Goal: Task Accomplishment & Management: Complete application form

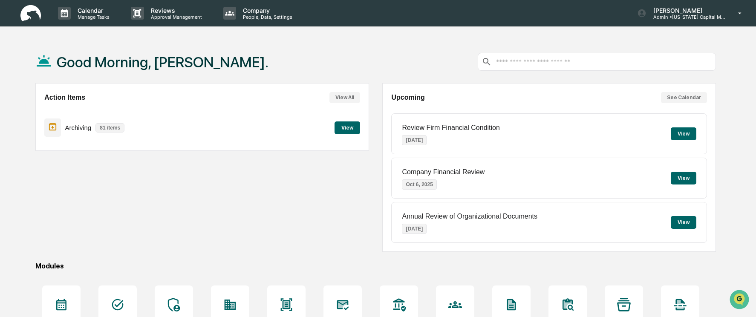
click at [352, 129] on button "View" at bounding box center [348, 127] width 26 height 13
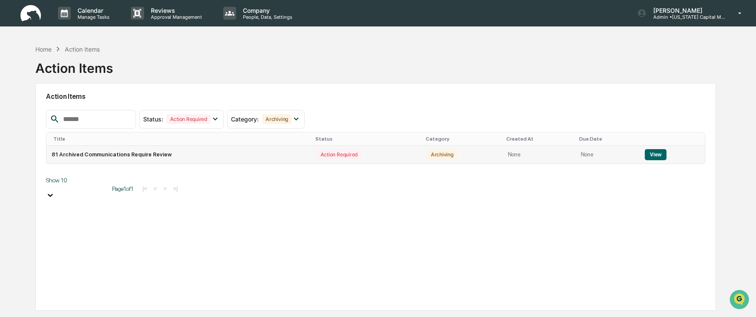
click at [651, 153] on button "View" at bounding box center [656, 154] width 22 height 11
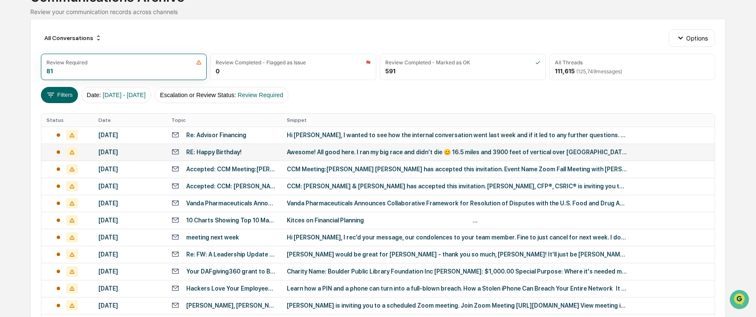
scroll to position [85, 0]
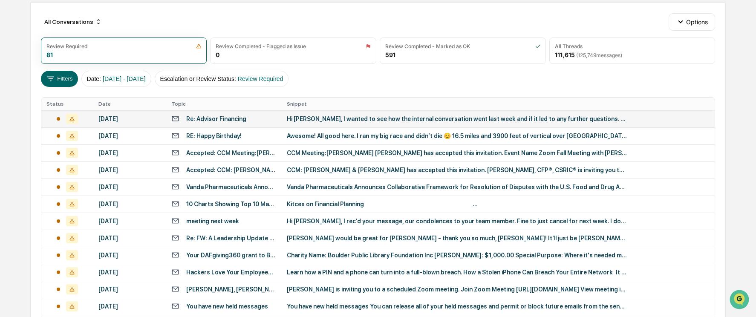
click at [262, 122] on div "Re: Advisor Financing" at bounding box center [223, 119] width 105 height 8
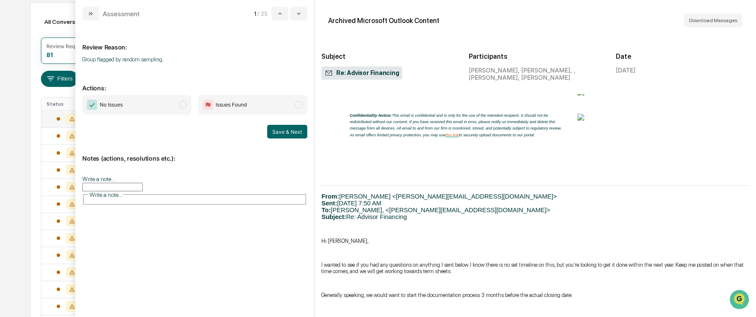
scroll to position [718, 0]
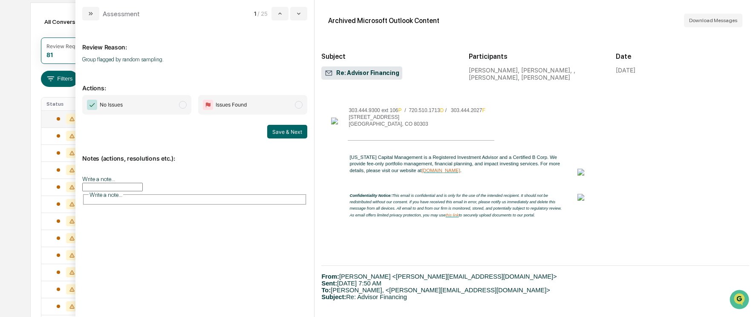
click at [183, 101] on span "modal" at bounding box center [183, 105] width 8 height 8
click at [181, 105] on span "modal" at bounding box center [183, 105] width 8 height 8
click at [284, 130] on button "Save & Next" at bounding box center [287, 132] width 40 height 14
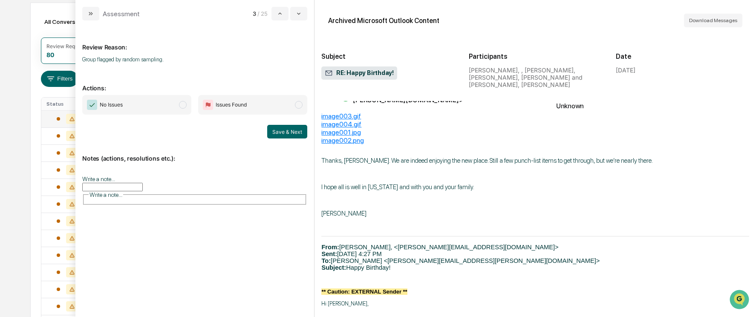
scroll to position [554, 0]
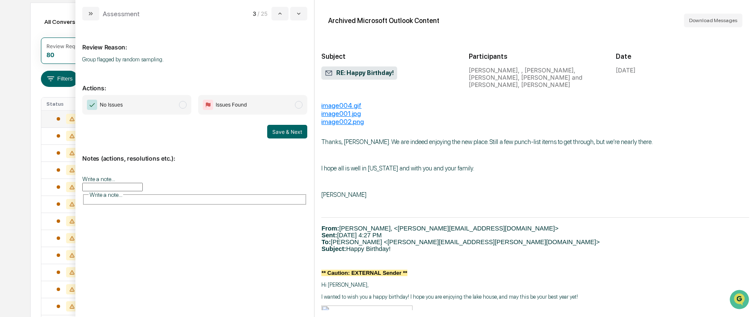
click at [185, 106] on span "modal" at bounding box center [183, 105] width 8 height 8
click at [285, 134] on button "Save & Next" at bounding box center [287, 132] width 40 height 14
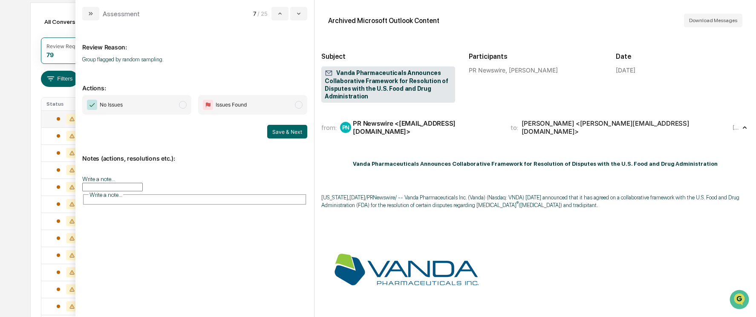
click at [182, 104] on span "modal" at bounding box center [183, 105] width 8 height 8
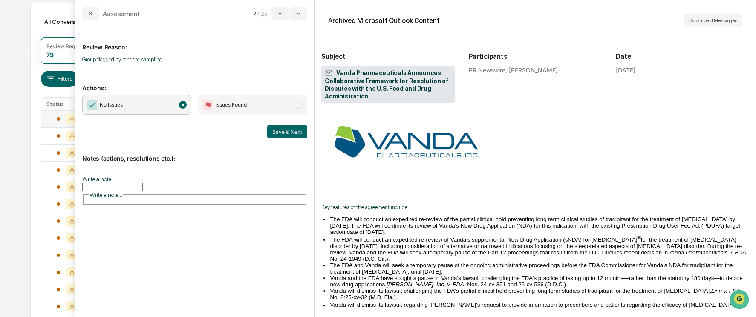
scroll to position [171, 0]
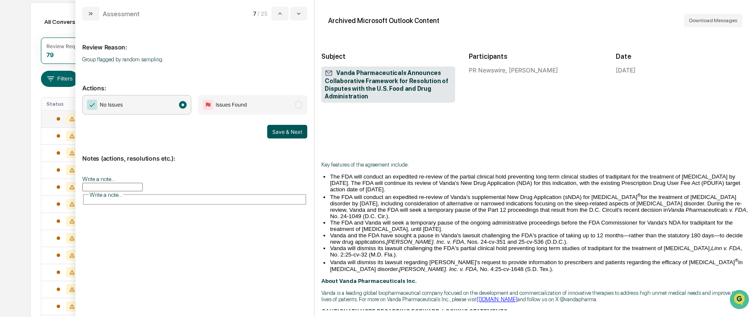
click at [292, 133] on button "Save & Next" at bounding box center [287, 132] width 40 height 14
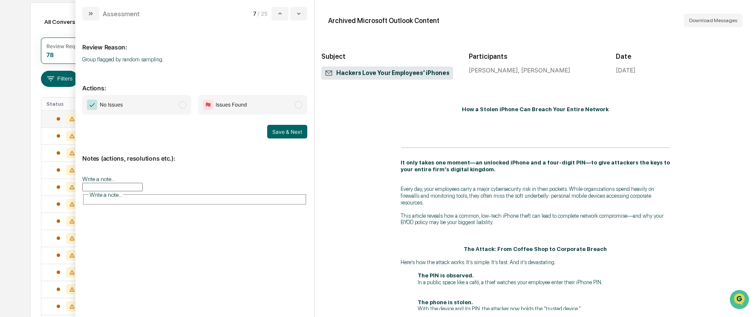
scroll to position [128, 0]
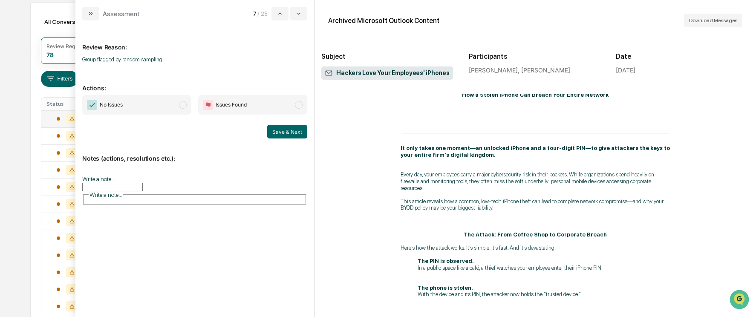
click at [181, 105] on span "modal" at bounding box center [183, 105] width 8 height 8
click at [280, 131] on button "Save & Next" at bounding box center [287, 132] width 40 height 14
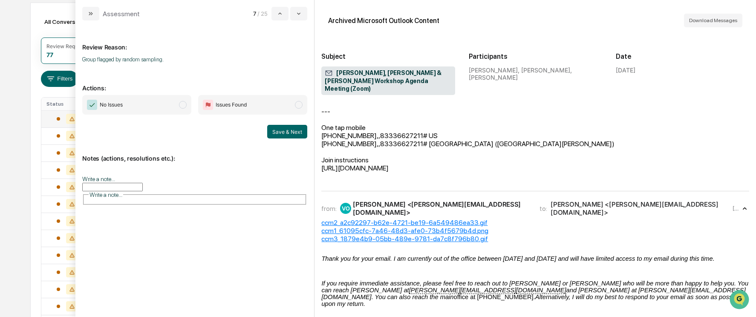
scroll to position [109, 0]
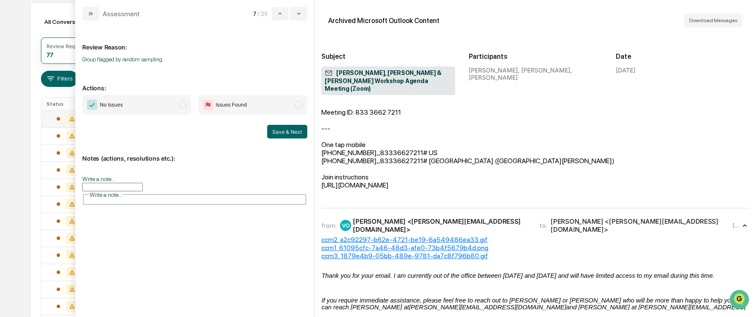
click at [180, 103] on span "modal" at bounding box center [183, 105] width 8 height 8
click at [293, 129] on button "Save & Next" at bounding box center [287, 132] width 40 height 14
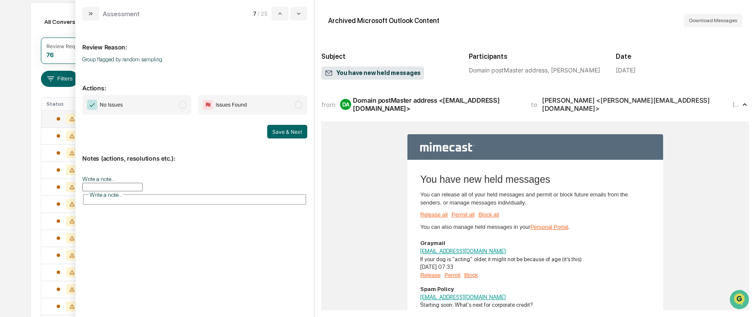
click at [183, 103] on span "modal" at bounding box center [183, 105] width 8 height 8
click at [283, 132] on button "Save & Next" at bounding box center [287, 132] width 40 height 14
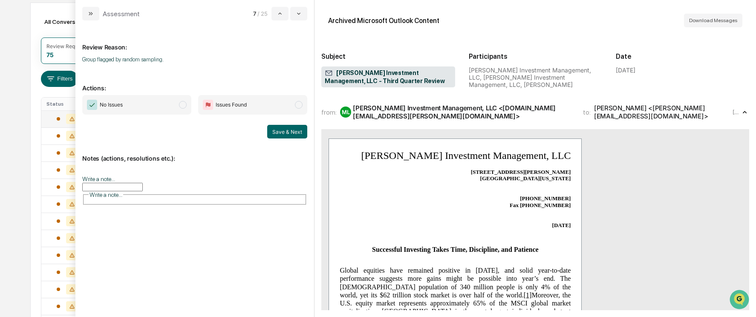
click at [181, 100] on span "No Issues" at bounding box center [136, 105] width 109 height 20
click at [276, 132] on button "Save & Next" at bounding box center [287, 132] width 40 height 14
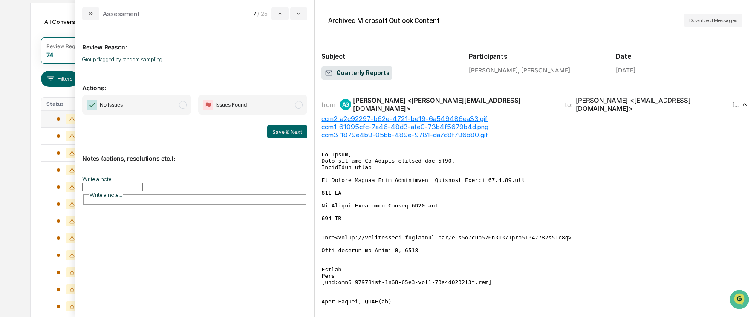
click at [182, 105] on span "modal" at bounding box center [183, 105] width 8 height 8
click at [282, 131] on button "Save & Next" at bounding box center [287, 132] width 40 height 14
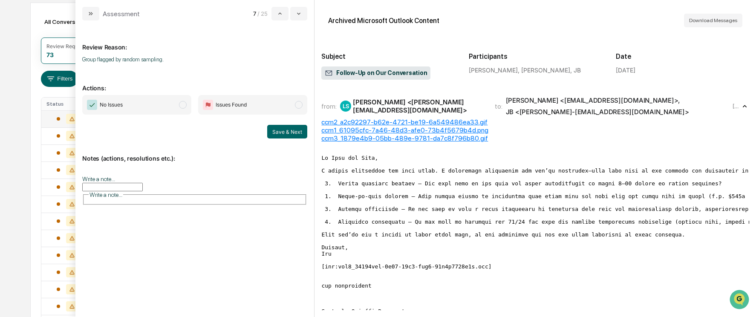
click at [186, 106] on span "modal" at bounding box center [183, 105] width 8 height 8
click at [297, 136] on button "Save & Next" at bounding box center [287, 132] width 40 height 14
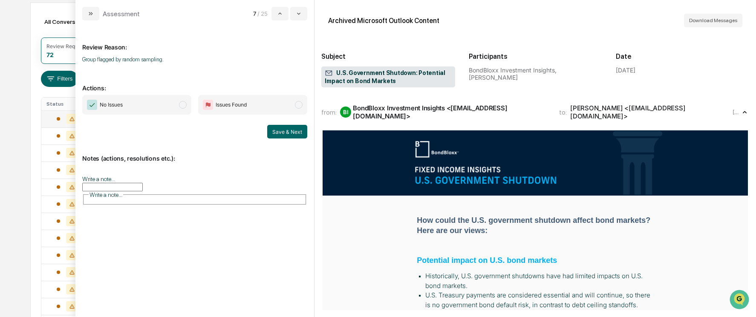
click at [181, 108] on span "No Issues" at bounding box center [136, 105] width 109 height 20
click at [296, 136] on button "Save & Next" at bounding box center [287, 132] width 40 height 14
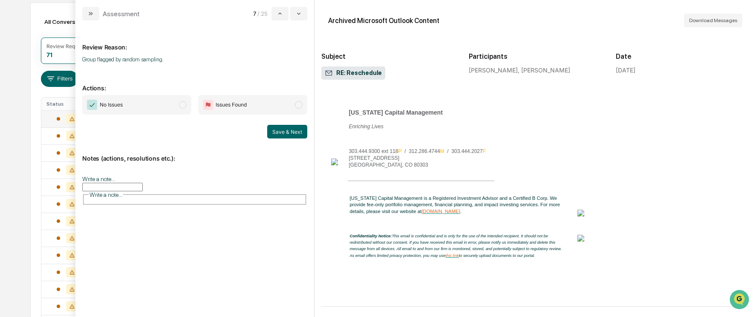
scroll to position [597, 0]
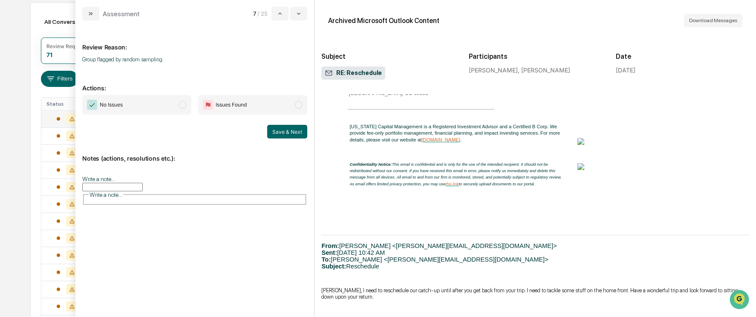
click at [184, 106] on span "modal" at bounding box center [183, 105] width 8 height 8
click at [283, 130] on button "Save & Next" at bounding box center [287, 132] width 40 height 14
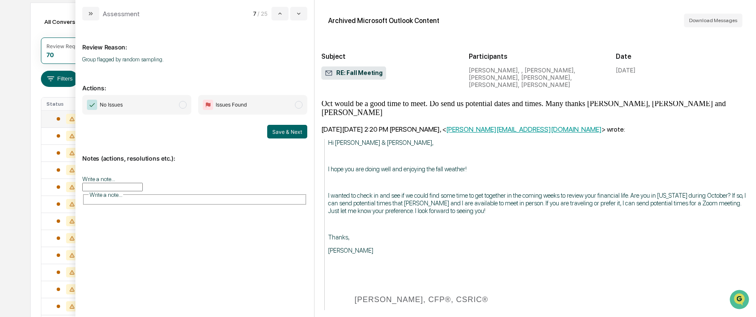
scroll to position [810, 0]
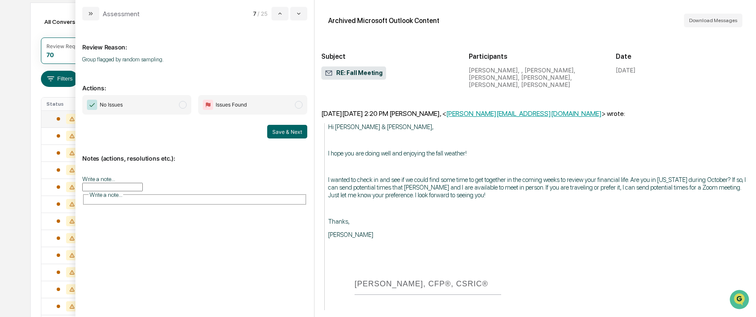
click at [185, 105] on span "modal" at bounding box center [183, 105] width 8 height 8
click at [274, 130] on button "Save & Next" at bounding box center [287, 132] width 40 height 14
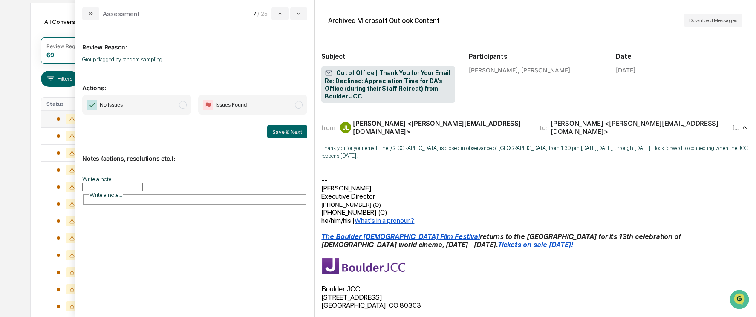
click at [185, 107] on span "modal" at bounding box center [183, 105] width 8 height 8
click at [283, 133] on button "Save & Next" at bounding box center [287, 132] width 40 height 14
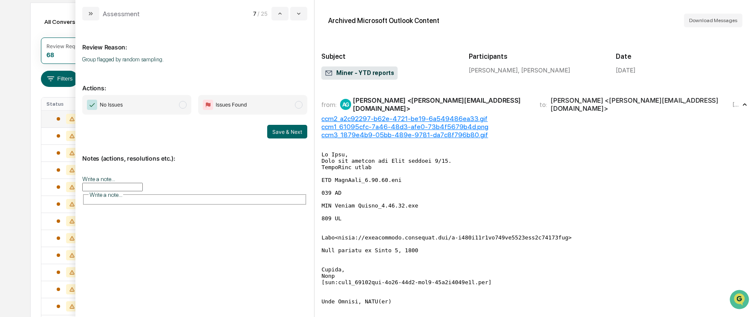
click at [185, 105] on span "modal" at bounding box center [183, 105] width 8 height 8
click at [284, 132] on button "Save & Next" at bounding box center [287, 132] width 40 height 14
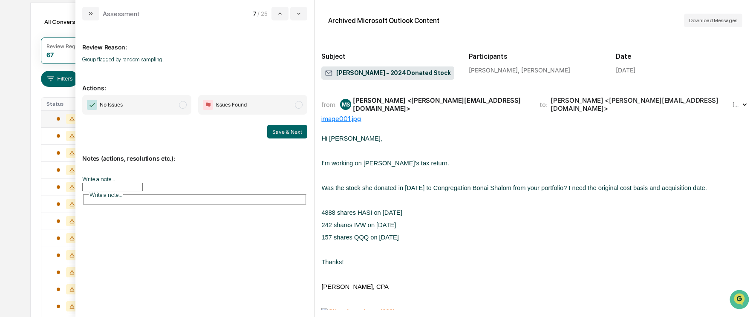
click at [182, 106] on span "modal" at bounding box center [183, 105] width 8 height 8
click at [284, 132] on button "Save & Next" at bounding box center [287, 132] width 40 height 14
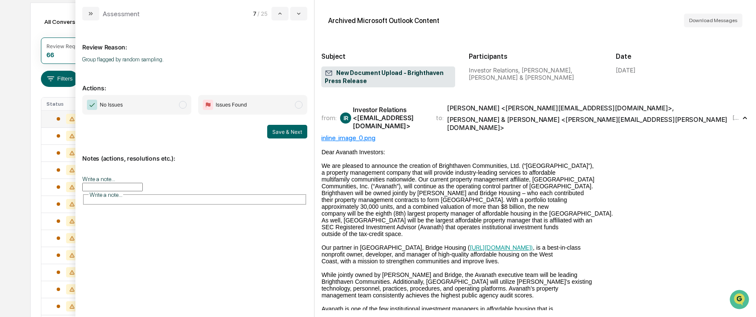
click at [182, 106] on span "modal" at bounding box center [183, 105] width 8 height 8
click at [283, 128] on button "Save & Next" at bounding box center [287, 132] width 40 height 14
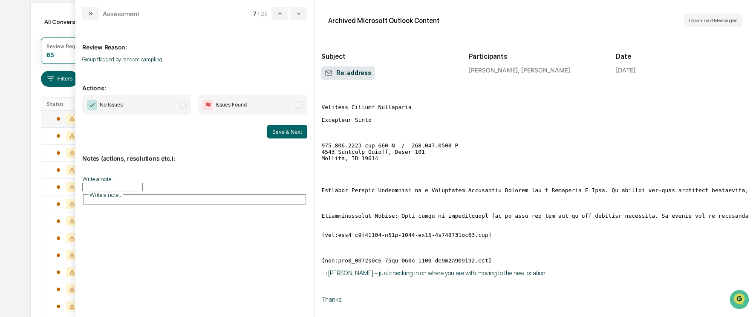
scroll to position [171, 0]
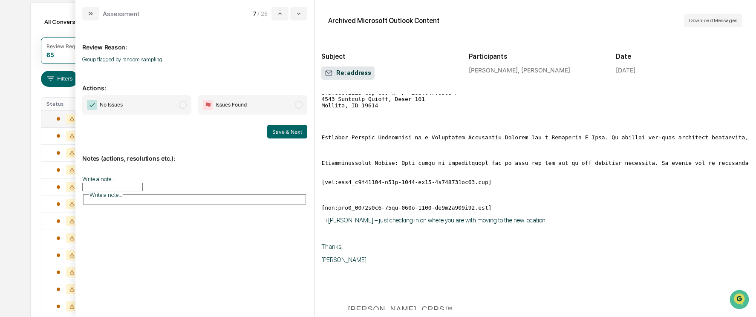
click at [187, 105] on span "No Issues" at bounding box center [136, 105] width 109 height 20
click at [276, 127] on button "Save & Next" at bounding box center [287, 132] width 40 height 14
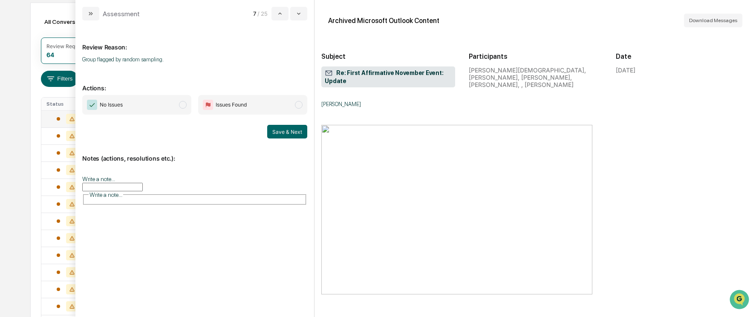
scroll to position [213, 0]
click at [180, 103] on span "modal" at bounding box center [183, 105] width 8 height 8
click at [283, 133] on button "Save & Next" at bounding box center [287, 132] width 40 height 14
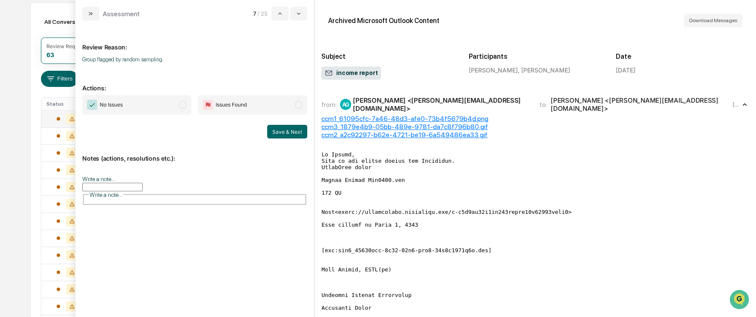
click at [181, 105] on span "modal" at bounding box center [183, 105] width 8 height 8
click at [279, 133] on button "Save & Next" at bounding box center [287, 132] width 40 height 14
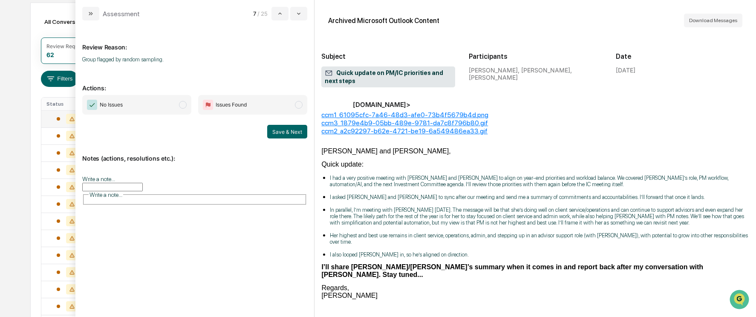
scroll to position [43, 0]
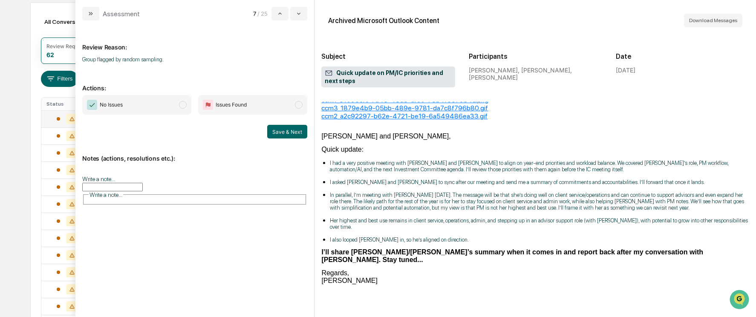
click at [181, 107] on span "modal" at bounding box center [183, 105] width 8 height 8
click at [286, 134] on button "Save & Next" at bounding box center [287, 132] width 40 height 14
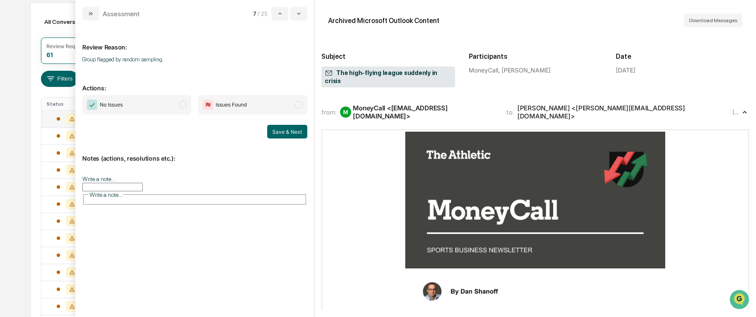
click at [182, 104] on span "modal" at bounding box center [183, 105] width 8 height 8
click at [278, 131] on button "Save & Next" at bounding box center [287, 132] width 40 height 14
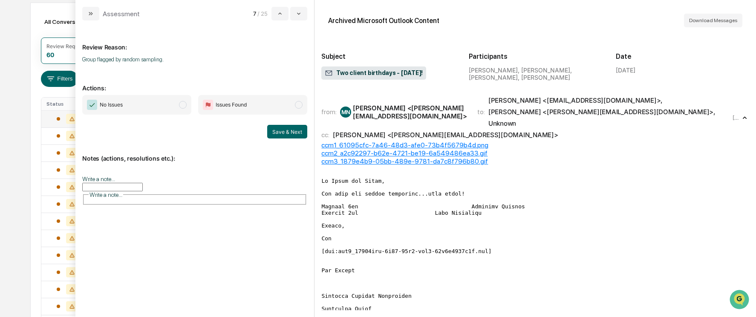
click at [181, 104] on span "modal" at bounding box center [183, 105] width 8 height 8
click at [283, 128] on button "Save & Next" at bounding box center [287, 132] width 40 height 14
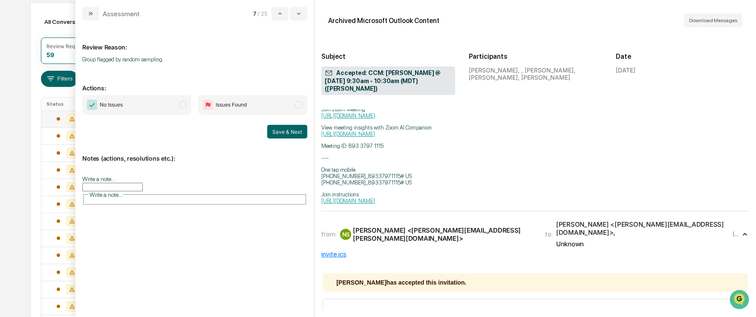
scroll to position [85, 0]
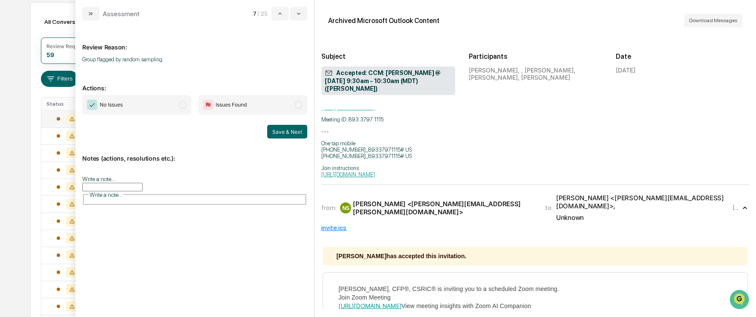
click at [183, 104] on span "modal" at bounding box center [183, 105] width 8 height 8
click at [281, 132] on button "Save & Next" at bounding box center [287, 132] width 40 height 14
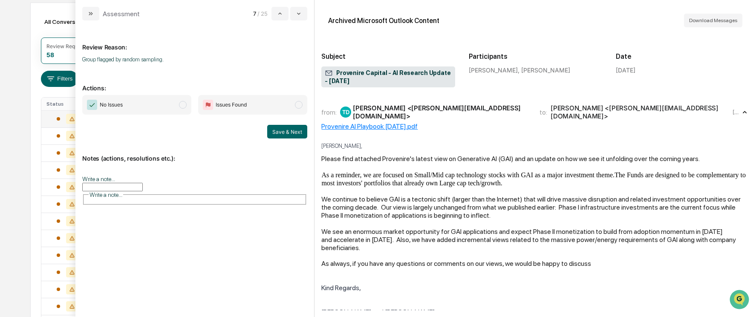
click at [185, 104] on span "modal" at bounding box center [183, 105] width 8 height 8
click at [282, 133] on button "Save & Next" at bounding box center [287, 132] width 40 height 14
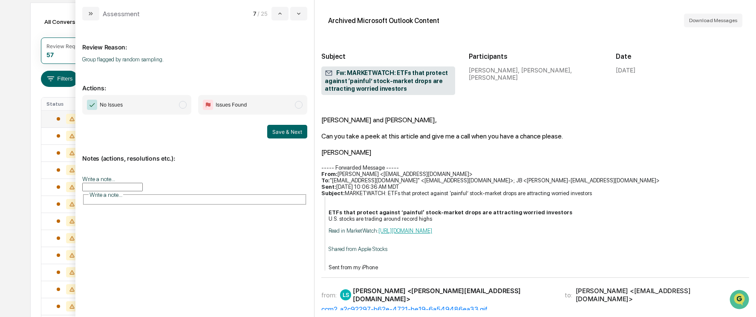
scroll to position [43, 0]
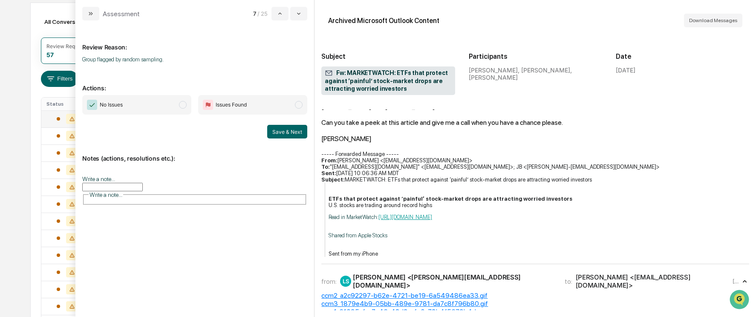
click at [184, 102] on span "modal" at bounding box center [183, 105] width 8 height 8
click at [298, 131] on button "Save & Next" at bounding box center [287, 132] width 40 height 14
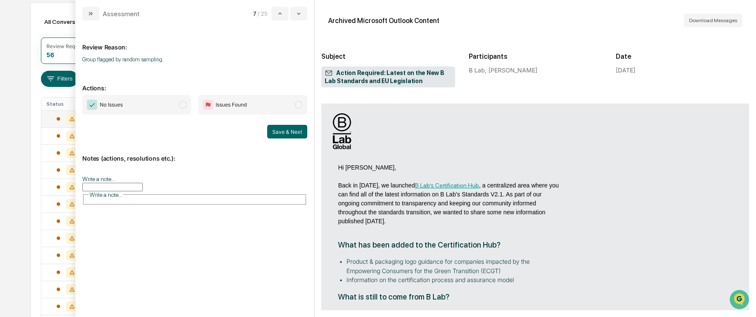
scroll to position [43, 0]
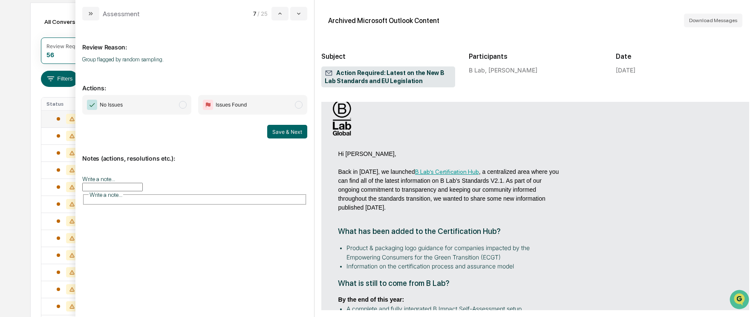
click at [185, 105] on span "modal" at bounding box center [183, 105] width 8 height 8
click at [283, 136] on button "Save & Next" at bounding box center [287, 132] width 40 height 14
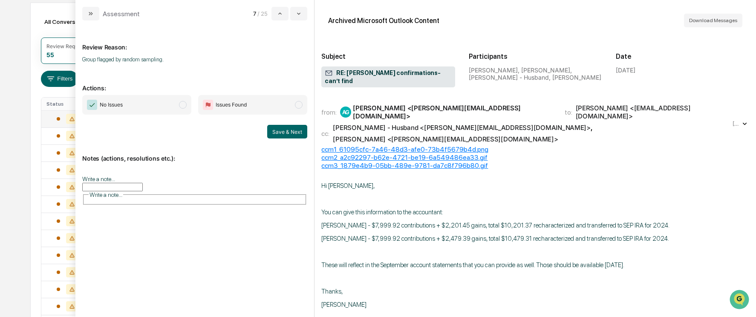
click at [183, 101] on span "modal" at bounding box center [183, 105] width 8 height 8
click at [289, 136] on button "Save & Next" at bounding box center [287, 132] width 40 height 14
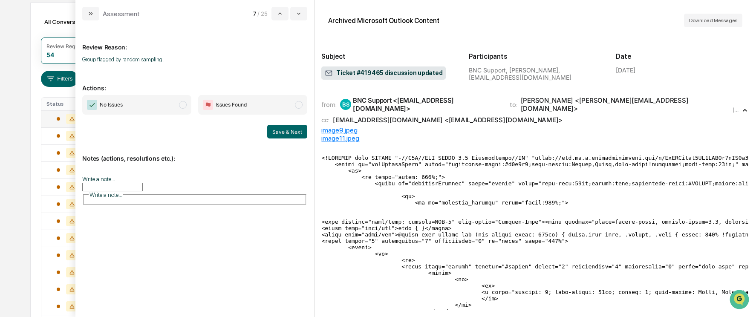
click at [185, 104] on span "modal" at bounding box center [183, 105] width 8 height 8
click at [296, 134] on button "Save & Next" at bounding box center [287, 132] width 40 height 14
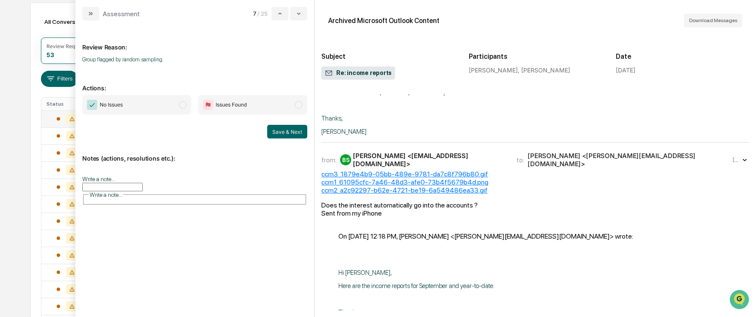
scroll to position [85, 0]
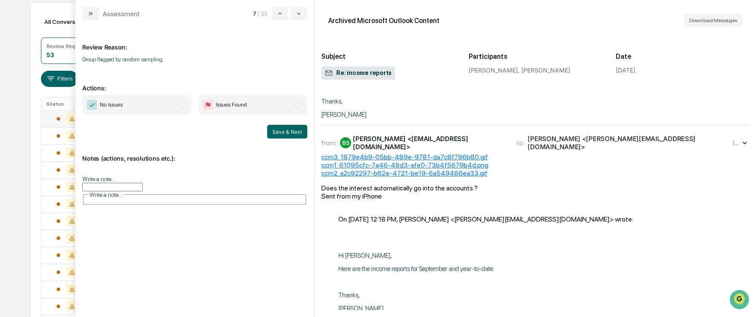
click at [183, 106] on span "modal" at bounding box center [183, 105] width 8 height 8
click at [295, 134] on button "Save & Next" at bounding box center [287, 132] width 40 height 14
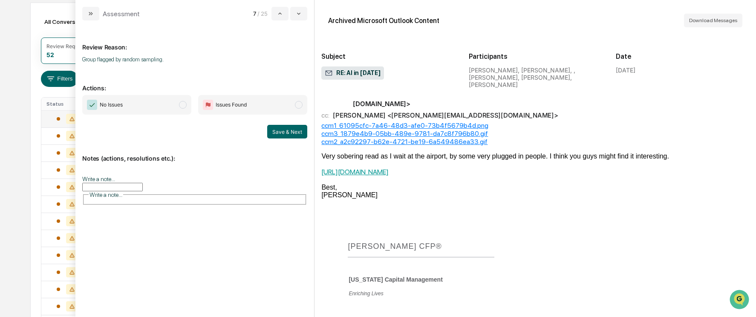
scroll to position [43, 0]
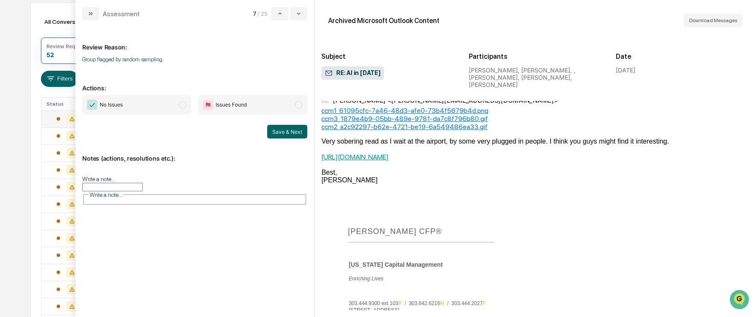
click at [185, 104] on span "modal" at bounding box center [183, 105] width 8 height 8
click at [278, 131] on button "Save & Next" at bounding box center [287, 132] width 40 height 14
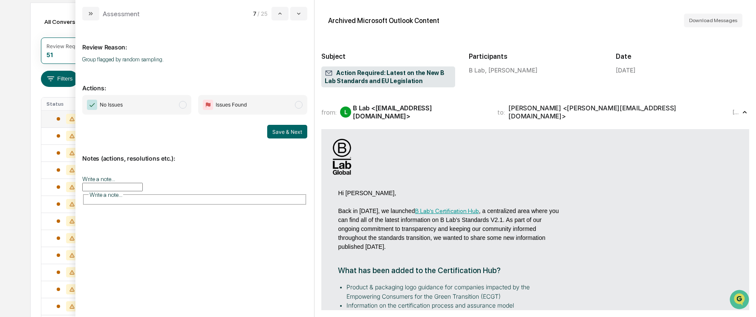
click at [183, 102] on span "modal" at bounding box center [183, 105] width 8 height 8
click at [283, 131] on button "Save & Next" at bounding box center [287, 132] width 40 height 14
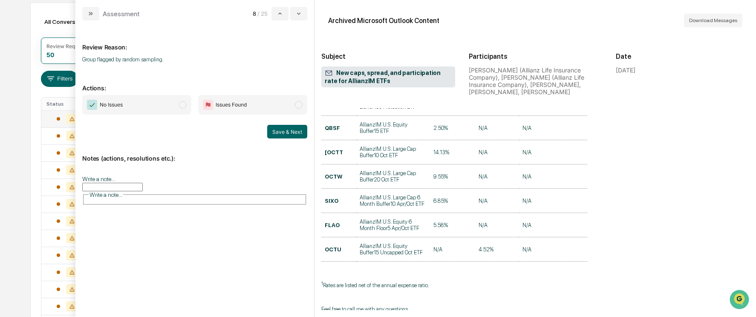
scroll to position [128, 0]
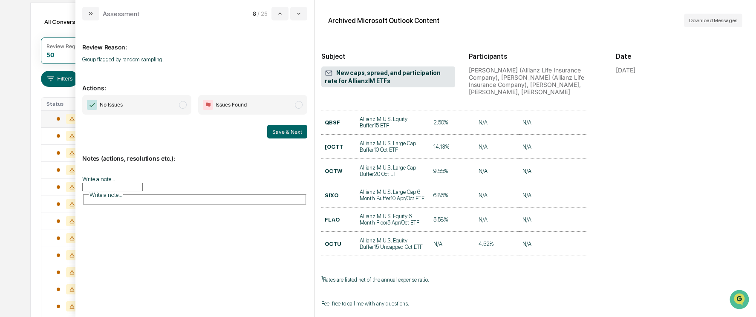
click at [182, 105] on span "modal" at bounding box center [183, 105] width 8 height 8
click at [279, 126] on button "Save & Next" at bounding box center [287, 132] width 40 height 14
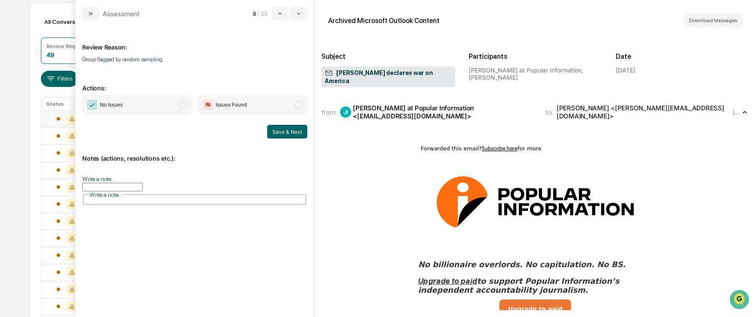
click at [180, 104] on span "modal" at bounding box center [183, 105] width 8 height 8
click at [278, 130] on button "Save & Next" at bounding box center [287, 132] width 40 height 14
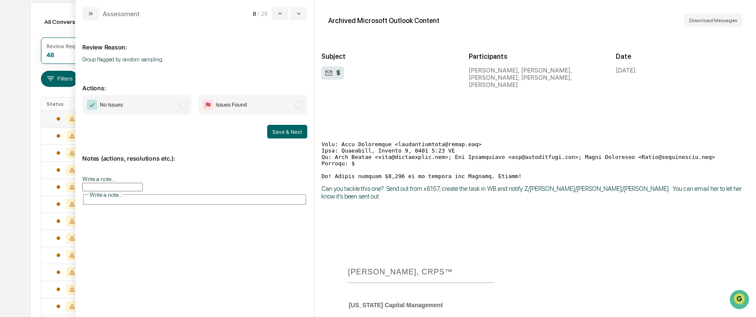
scroll to position [341, 0]
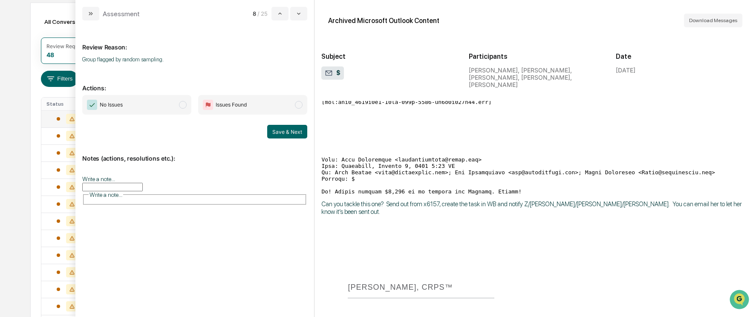
click at [186, 105] on span "modal" at bounding box center [183, 105] width 8 height 8
click at [283, 132] on button "Save & Next" at bounding box center [287, 132] width 40 height 14
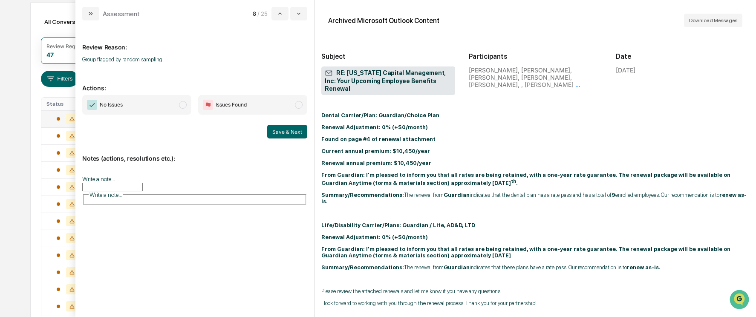
scroll to position [469, 0]
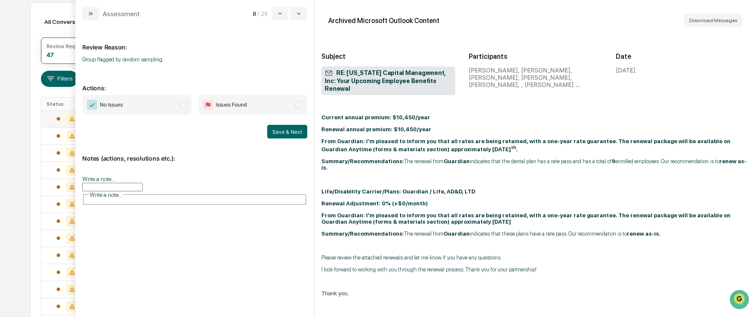
click at [184, 103] on span "modal" at bounding box center [183, 105] width 8 height 8
click at [290, 133] on button "Save & Next" at bounding box center [287, 132] width 40 height 14
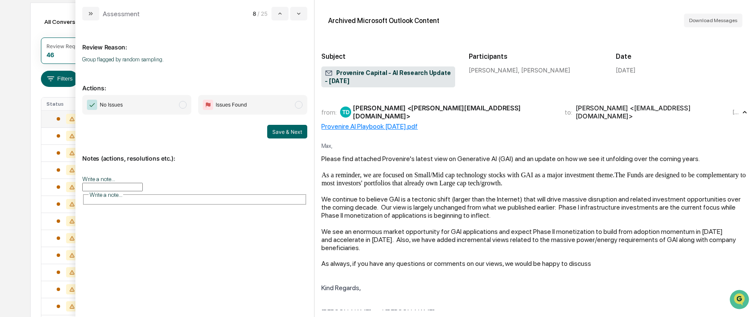
click at [181, 104] on span "modal" at bounding box center [183, 105] width 8 height 8
click at [278, 126] on button "Save & Next" at bounding box center [287, 132] width 40 height 14
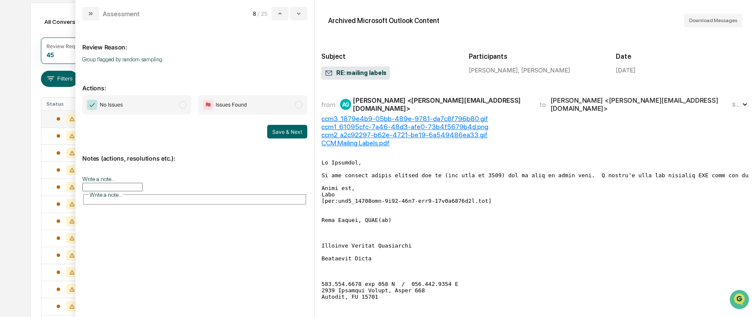
click at [181, 105] on span "modal" at bounding box center [183, 105] width 8 height 8
click at [287, 132] on button "Save & Next" at bounding box center [287, 132] width 40 height 14
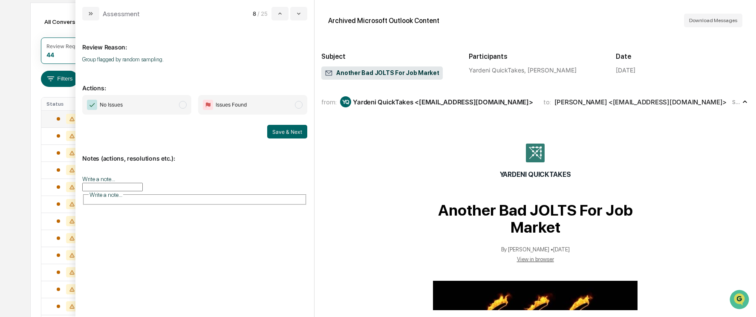
click at [188, 102] on span "No Issues" at bounding box center [136, 105] width 109 height 20
click at [297, 130] on button "Save & Next" at bounding box center [287, 132] width 40 height 14
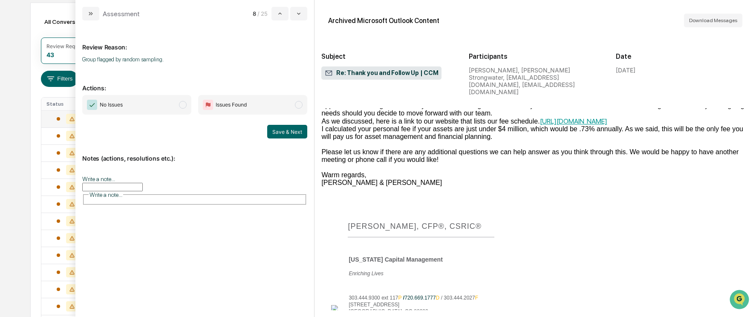
scroll to position [128, 0]
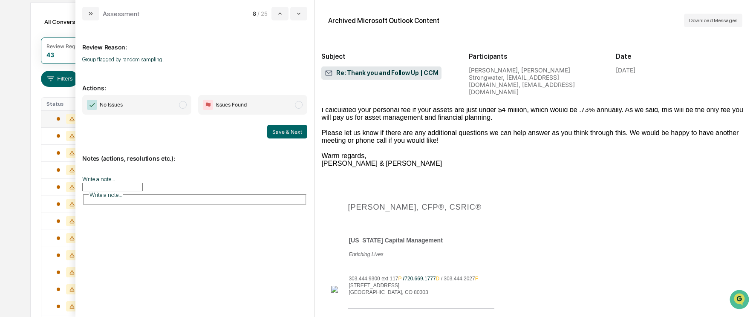
click at [184, 104] on span "modal" at bounding box center [183, 105] width 8 height 8
click at [290, 126] on button "Save & Next" at bounding box center [287, 132] width 40 height 14
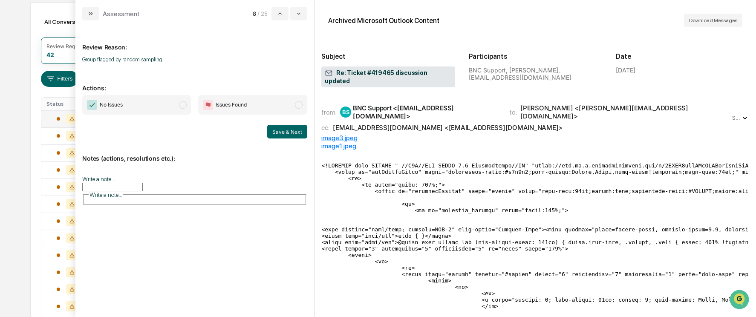
click at [184, 105] on span "modal" at bounding box center [183, 105] width 8 height 8
click at [277, 130] on button "Save & Next" at bounding box center [287, 132] width 40 height 14
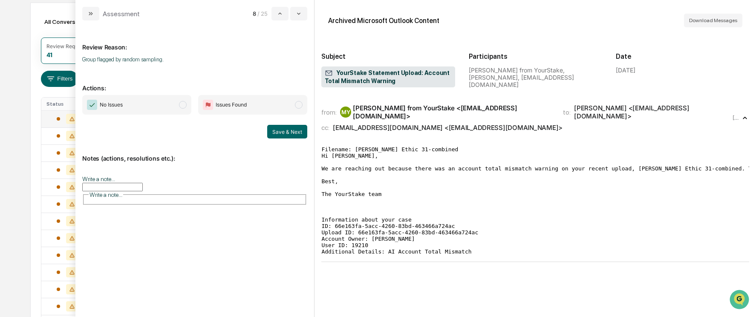
click at [182, 103] on span "modal" at bounding box center [183, 105] width 8 height 8
click at [278, 135] on button "Save & Next" at bounding box center [287, 132] width 40 height 14
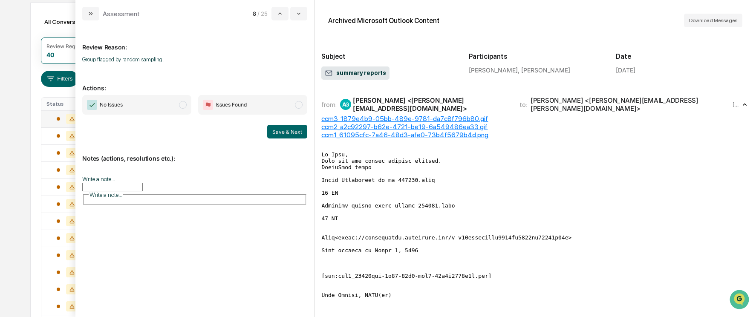
click at [186, 105] on span "modal" at bounding box center [183, 105] width 8 height 8
click at [281, 131] on button "Save & Next" at bounding box center [287, 132] width 40 height 14
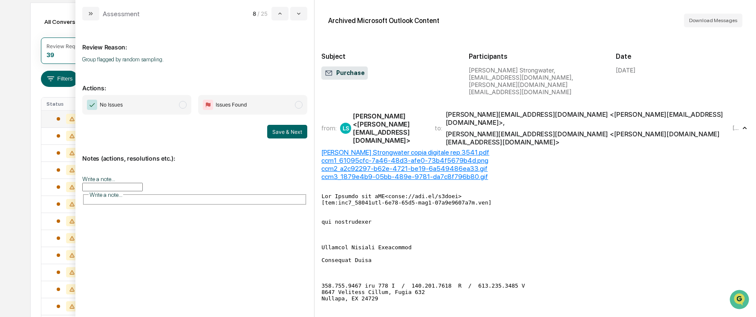
click at [181, 102] on span "modal" at bounding box center [183, 105] width 8 height 8
click at [280, 131] on button "Save & Next" at bounding box center [287, 132] width 40 height 14
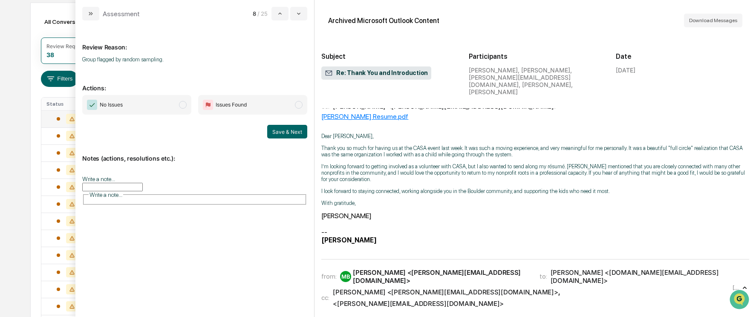
scroll to position [43, 0]
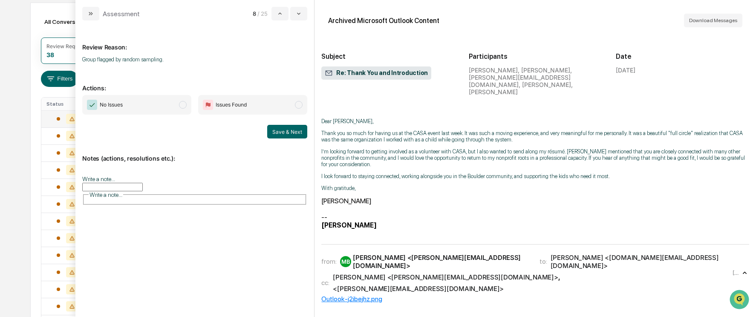
click at [182, 104] on span "modal" at bounding box center [183, 105] width 8 height 8
click at [282, 133] on button "Save & Next" at bounding box center [287, 132] width 40 height 14
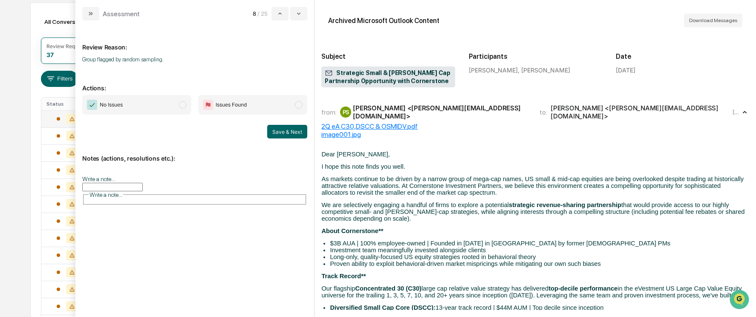
scroll to position [43, 0]
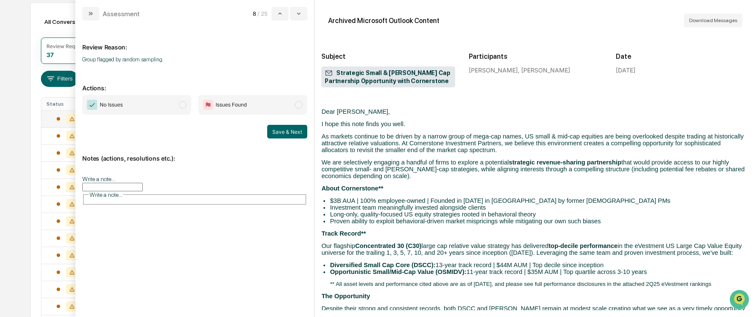
click at [181, 105] on span "modal" at bounding box center [183, 105] width 8 height 8
click at [280, 131] on button "Save & Next" at bounding box center [287, 132] width 40 height 14
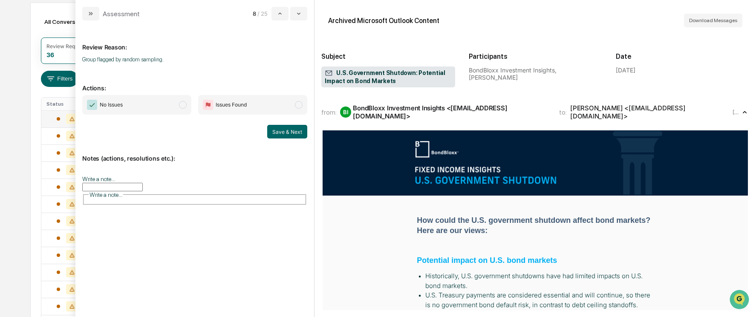
click at [181, 105] on span "modal" at bounding box center [183, 105] width 8 height 8
click at [278, 128] on button "Save & Next" at bounding box center [287, 132] width 40 height 14
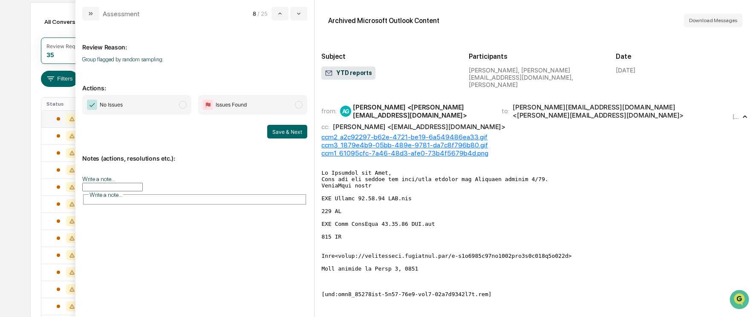
click at [179, 104] on span "modal" at bounding box center [183, 105] width 8 height 8
click at [284, 130] on button "Save & Next" at bounding box center [287, 132] width 40 height 14
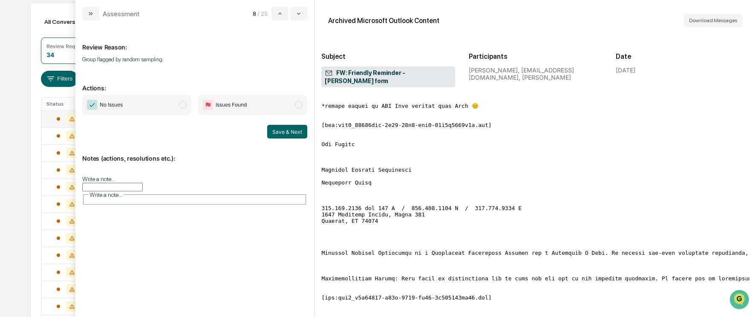
scroll to position [128, 0]
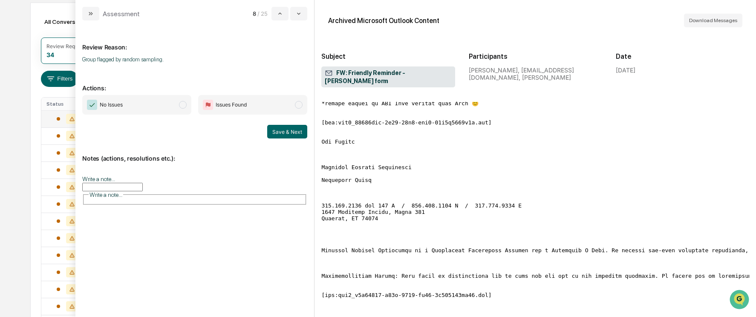
click at [184, 107] on span "modal" at bounding box center [183, 105] width 8 height 8
click at [270, 133] on button "Save & Next" at bounding box center [287, 132] width 40 height 14
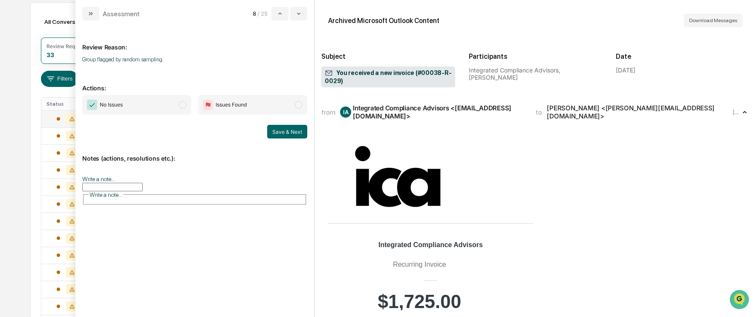
click at [182, 104] on span "modal" at bounding box center [183, 105] width 8 height 8
click at [274, 130] on button "Save & Next" at bounding box center [287, 132] width 40 height 14
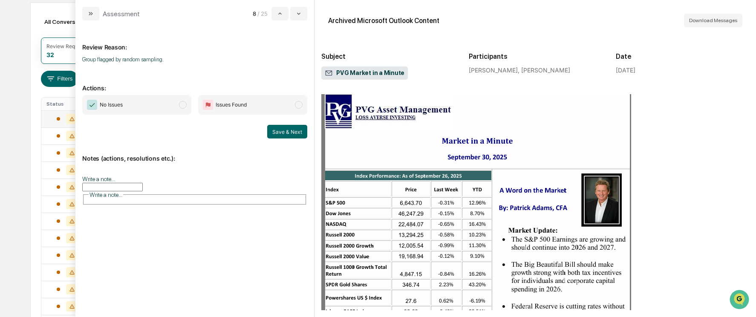
scroll to position [85, 0]
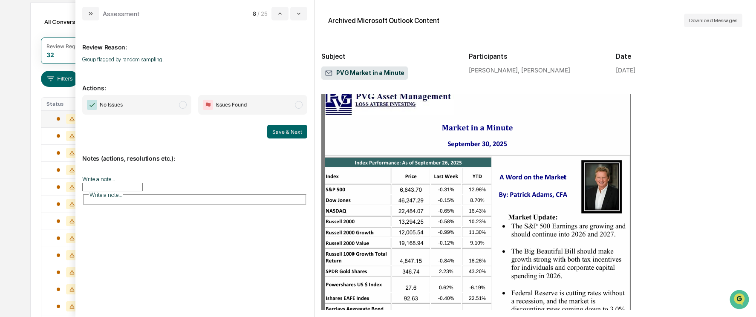
click at [179, 103] on span "modal" at bounding box center [183, 105] width 8 height 8
click at [289, 130] on button "Save & Next" at bounding box center [287, 132] width 40 height 14
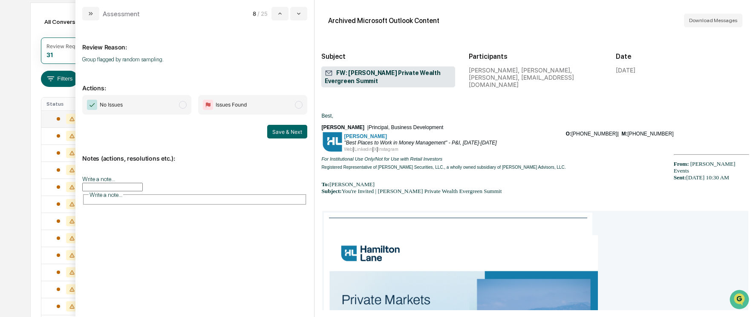
scroll to position [85, 0]
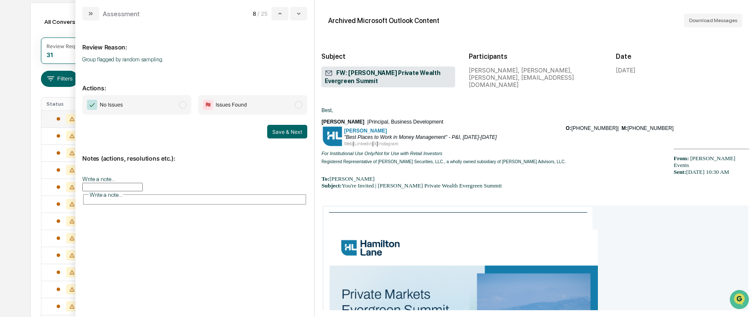
click at [183, 102] on span "modal" at bounding box center [183, 105] width 8 height 8
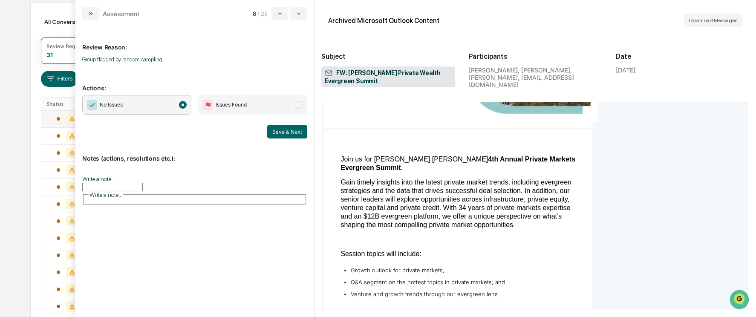
scroll to position [256, 0]
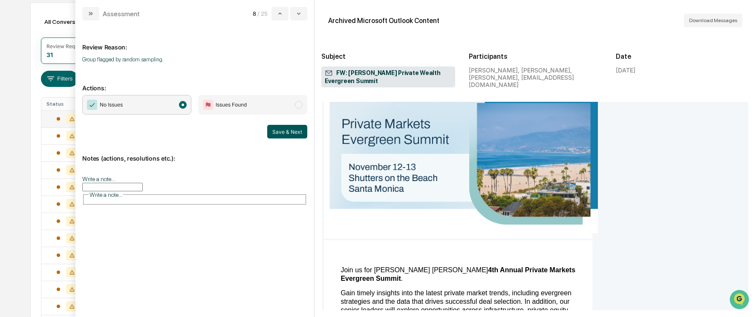
click at [287, 133] on button "Save & Next" at bounding box center [287, 132] width 40 height 14
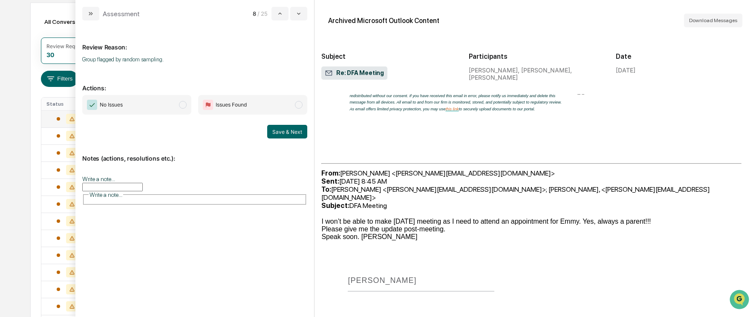
scroll to position [625, 0]
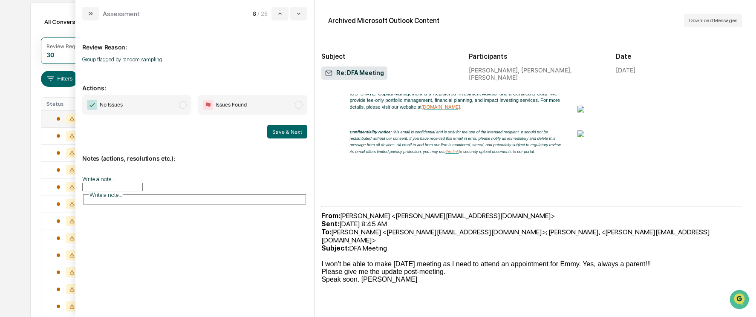
click at [185, 105] on span "modal" at bounding box center [183, 105] width 8 height 8
click at [295, 133] on button "Save & Next" at bounding box center [287, 132] width 40 height 14
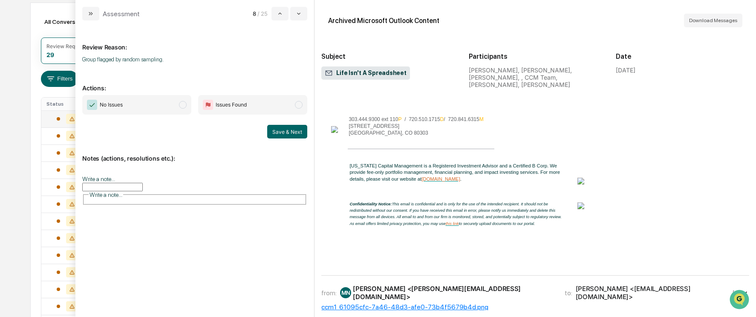
scroll to position [400, 0]
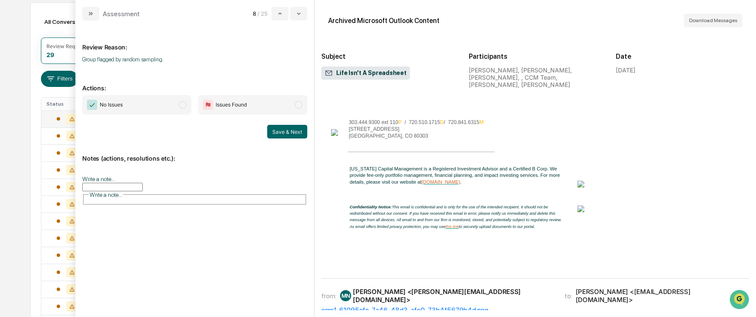
click at [181, 107] on span "modal" at bounding box center [183, 105] width 8 height 8
click at [276, 133] on button "Save & Next" at bounding box center [287, 132] width 40 height 14
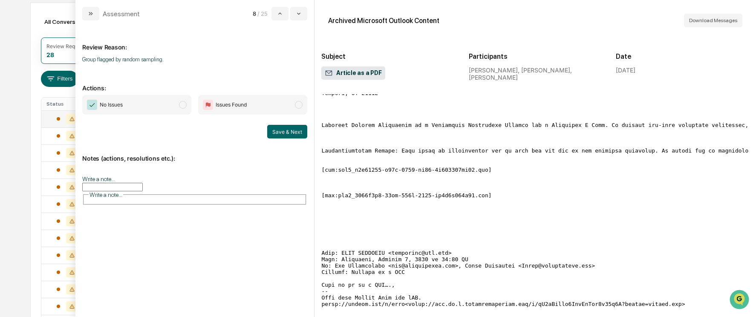
scroll to position [512, 0]
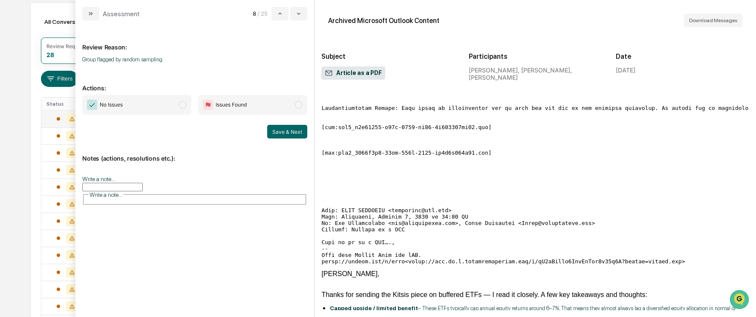
click at [182, 107] on span "modal" at bounding box center [183, 105] width 8 height 8
click at [272, 130] on button "Save & Next" at bounding box center [287, 132] width 40 height 14
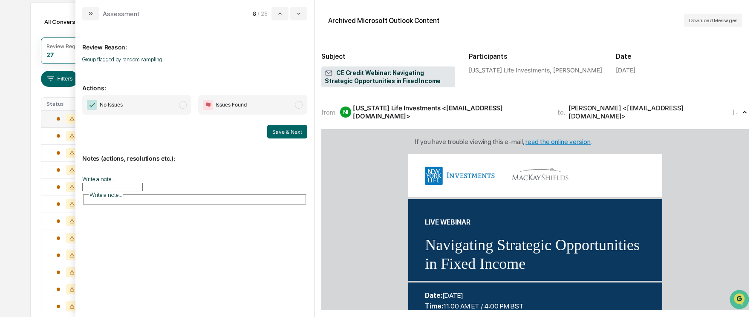
click at [184, 105] on span "modal" at bounding box center [183, 105] width 8 height 8
click at [281, 133] on button "Save & Next" at bounding box center [287, 132] width 40 height 14
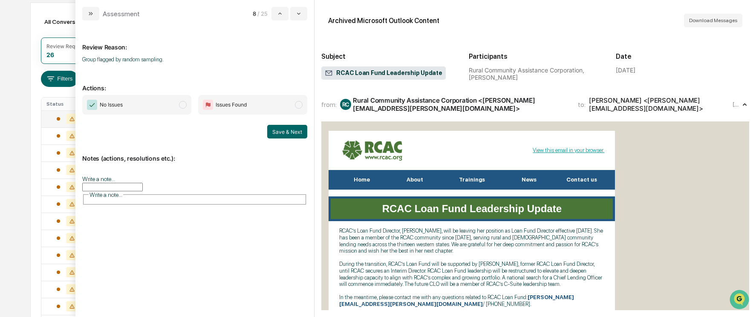
click at [182, 105] on span "modal" at bounding box center [183, 105] width 8 height 8
click at [281, 130] on button "Save & Next" at bounding box center [287, 132] width 40 height 14
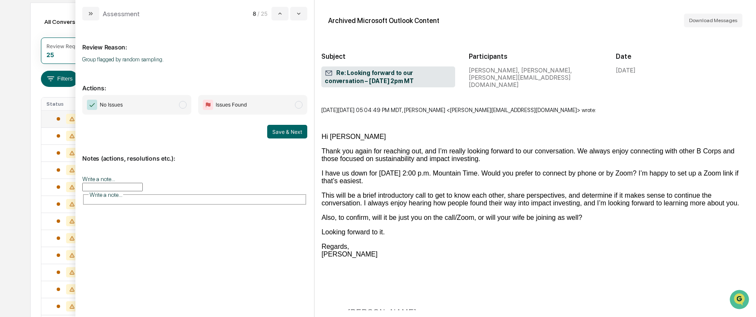
scroll to position [866, 0]
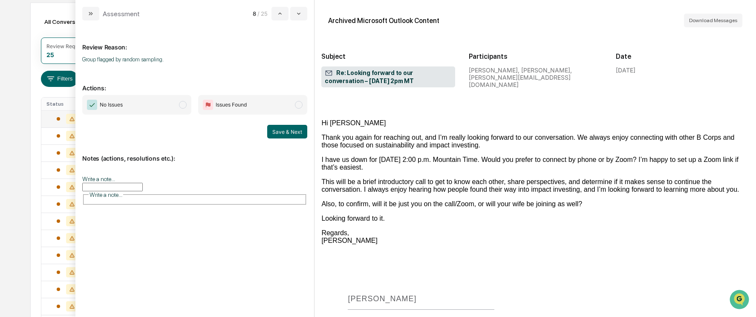
click at [179, 101] on span "No Issues" at bounding box center [136, 105] width 109 height 20
click at [279, 128] on button "Save & Next" at bounding box center [287, 132] width 40 height 14
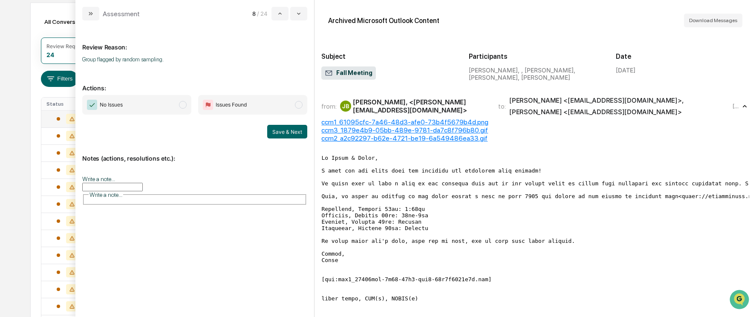
click at [181, 102] on span "modal" at bounding box center [183, 105] width 8 height 8
click at [282, 126] on button "Save & Next" at bounding box center [287, 132] width 40 height 14
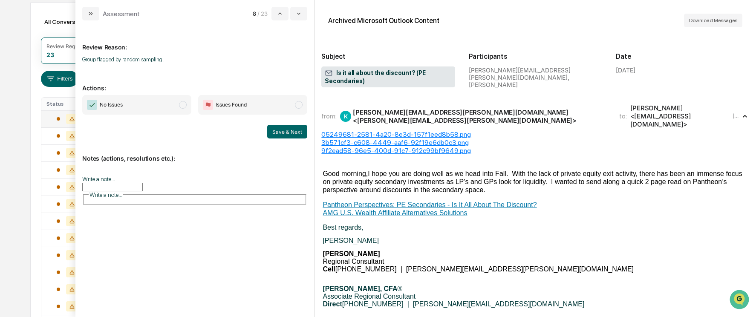
click at [183, 104] on span "modal" at bounding box center [183, 105] width 8 height 8
click at [295, 133] on button "Save & Next" at bounding box center [287, 132] width 40 height 14
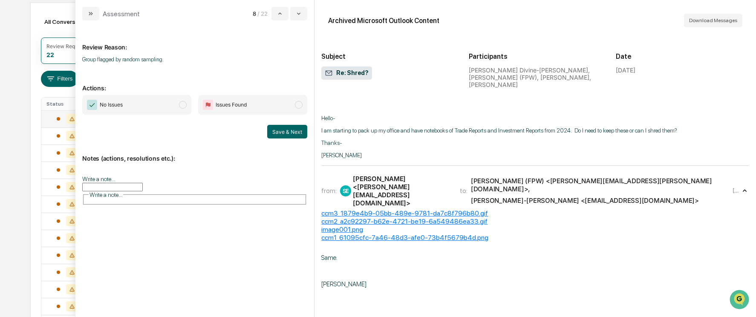
scroll to position [683, 0]
click at [185, 105] on span "modal" at bounding box center [183, 105] width 8 height 8
click at [290, 133] on button "Save & Next" at bounding box center [287, 132] width 40 height 14
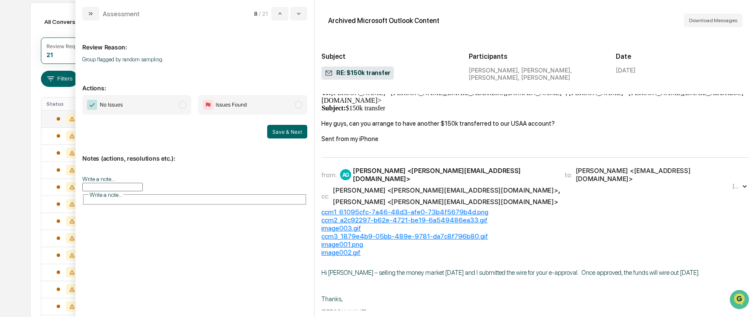
scroll to position [469, 0]
click at [185, 106] on span "modal" at bounding box center [183, 105] width 8 height 8
click at [278, 133] on button "Save & Next" at bounding box center [287, 132] width 40 height 14
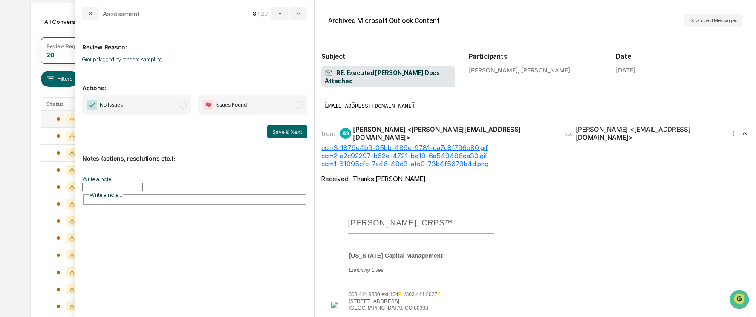
scroll to position [213, 0]
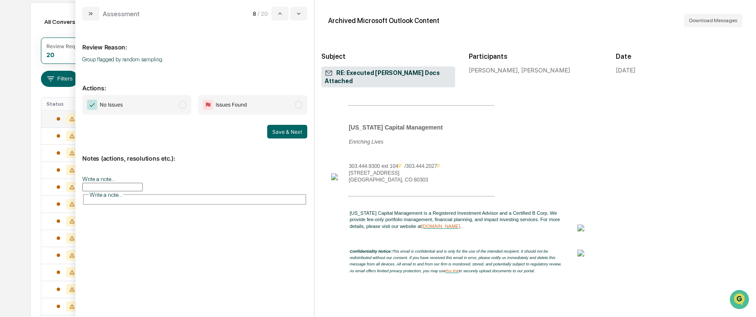
click at [181, 106] on span "modal" at bounding box center [183, 105] width 8 height 8
click at [284, 134] on button "Save & Next" at bounding box center [287, 132] width 40 height 14
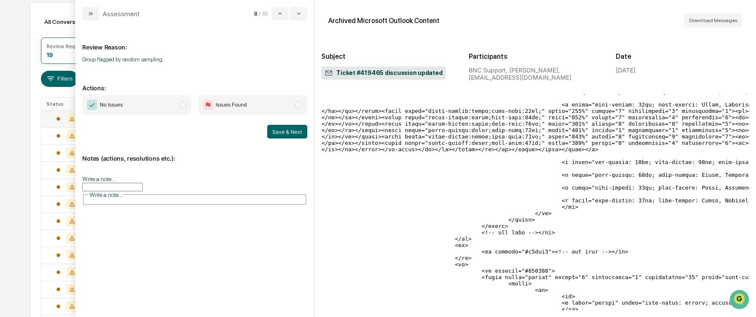
scroll to position [426, 0]
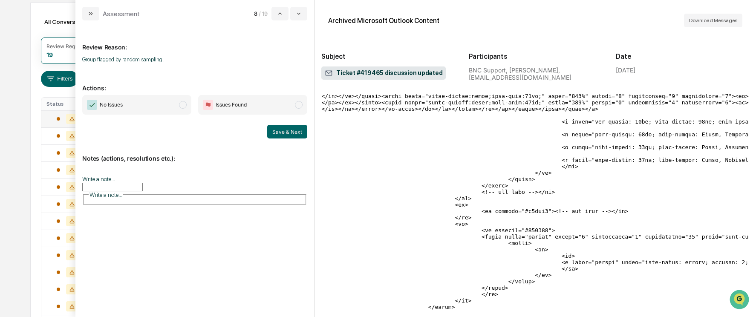
click at [185, 105] on span "modal" at bounding box center [183, 105] width 8 height 8
click at [282, 134] on button "Save & Next" at bounding box center [287, 132] width 40 height 14
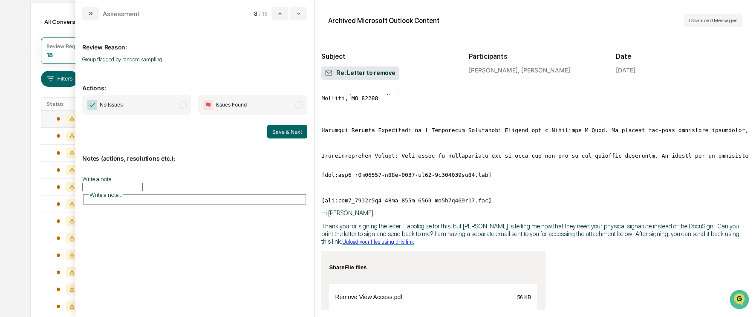
scroll to position [298, 0]
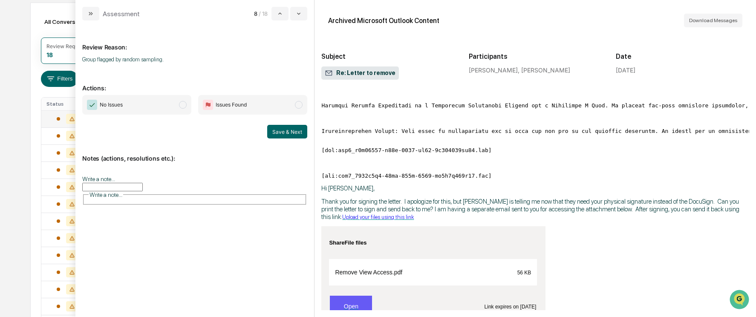
click at [188, 109] on span "No Issues" at bounding box center [136, 105] width 109 height 20
click at [303, 134] on button "Save & Next" at bounding box center [287, 132] width 40 height 14
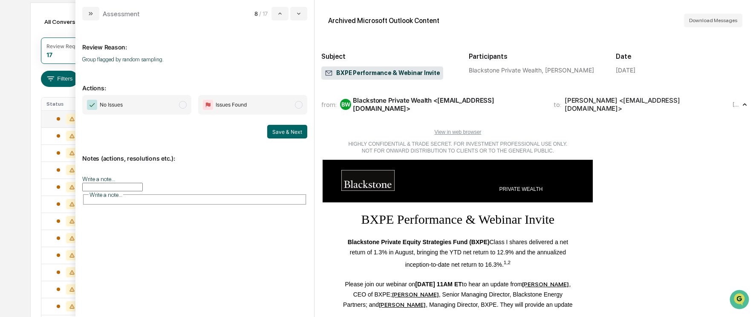
click at [182, 106] on span "modal" at bounding box center [183, 105] width 8 height 8
click at [279, 132] on button "Save & Next" at bounding box center [287, 132] width 40 height 14
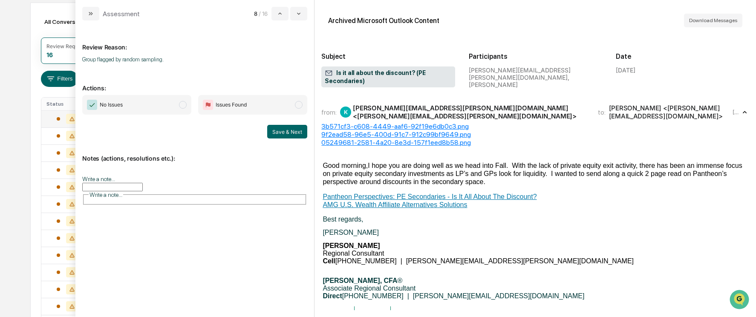
scroll to position [43, 0]
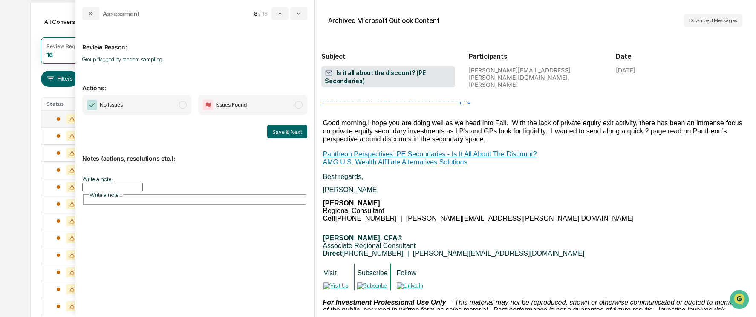
click at [185, 107] on span "modal" at bounding box center [183, 105] width 8 height 8
click at [297, 130] on button "Save & Next" at bounding box center [287, 132] width 40 height 14
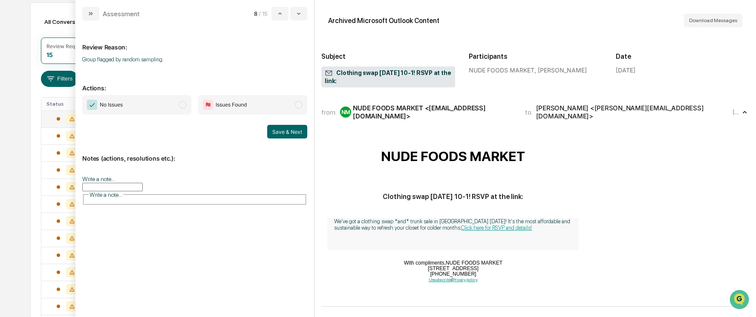
scroll to position [1, 0]
click at [182, 103] on span "modal" at bounding box center [183, 105] width 8 height 8
click at [284, 130] on button "Save & Next" at bounding box center [287, 132] width 40 height 14
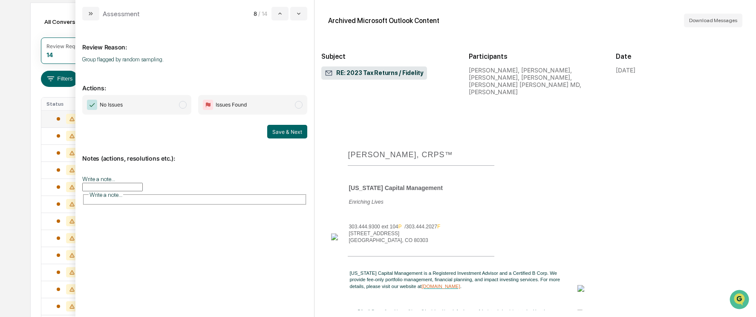
scroll to position [256, 0]
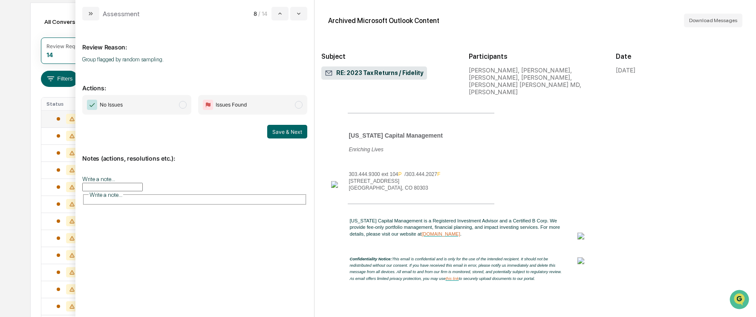
click at [187, 106] on span "modal" at bounding box center [183, 105] width 8 height 8
click at [277, 130] on button "Save & Next" at bounding box center [287, 132] width 40 height 14
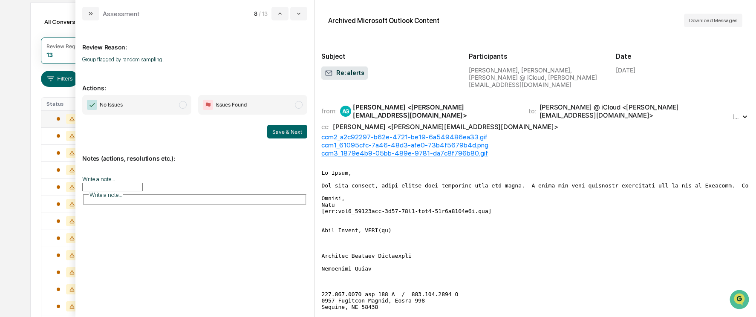
click at [179, 104] on span "modal" at bounding box center [183, 105] width 8 height 8
click at [281, 131] on button "Save & Next" at bounding box center [287, 132] width 40 height 14
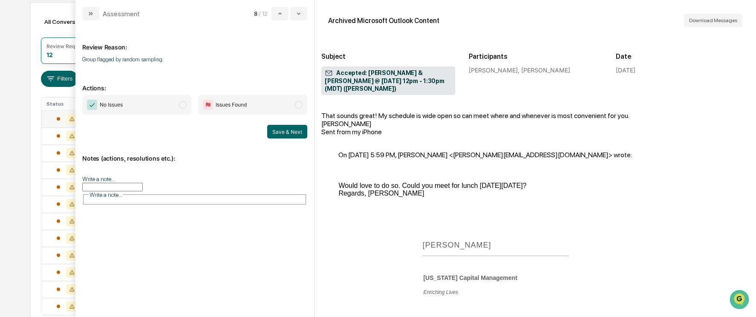
scroll to position [85, 0]
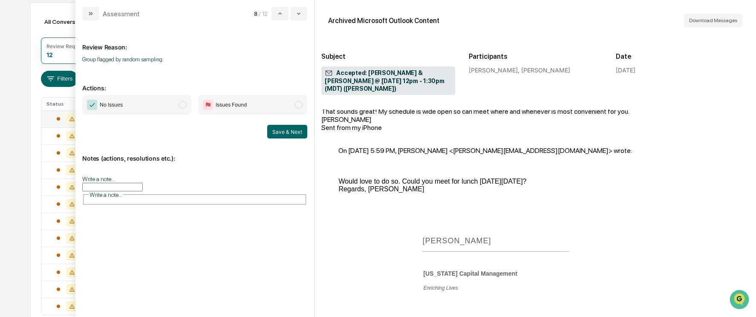
click at [183, 103] on span "modal" at bounding box center [183, 105] width 8 height 8
click at [283, 132] on button "Save & Next" at bounding box center [287, 132] width 40 height 14
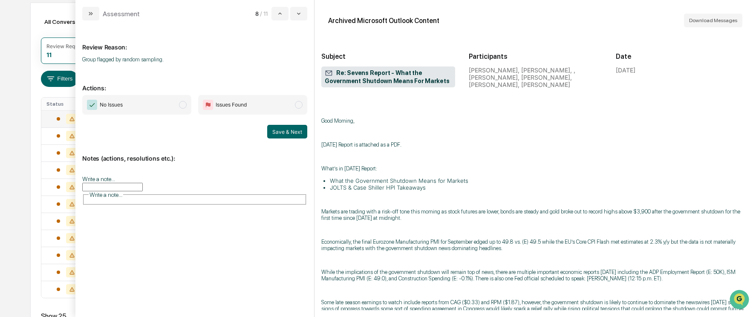
scroll to position [128, 0]
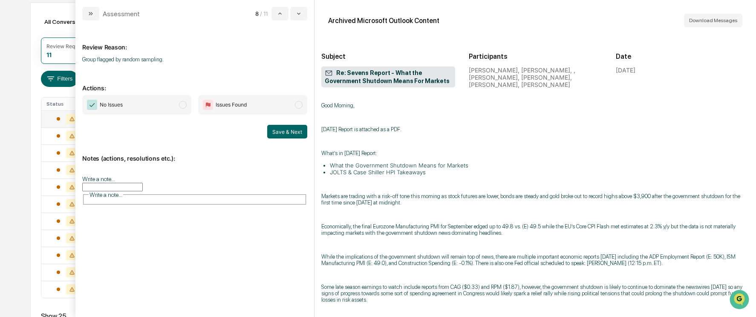
click at [185, 102] on span "modal" at bounding box center [183, 105] width 8 height 8
click at [290, 133] on button "Save & Next" at bounding box center [287, 132] width 40 height 14
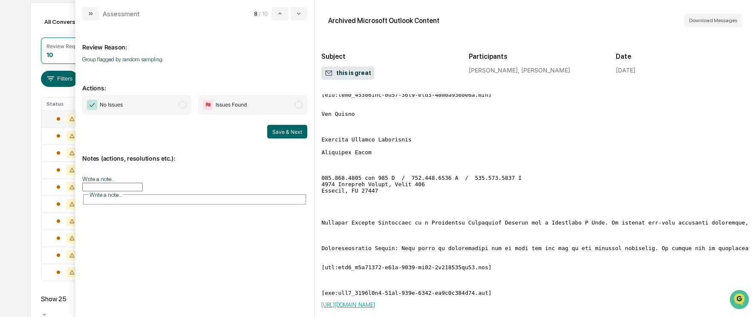
scroll to position [85, 0]
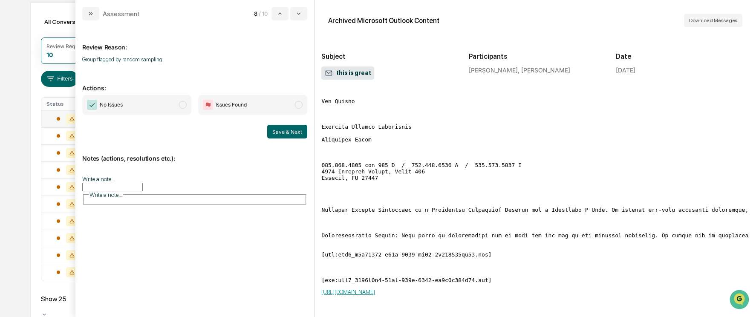
click at [182, 104] on span "modal" at bounding box center [183, 105] width 8 height 8
click at [279, 133] on button "Save & Next" at bounding box center [287, 132] width 40 height 14
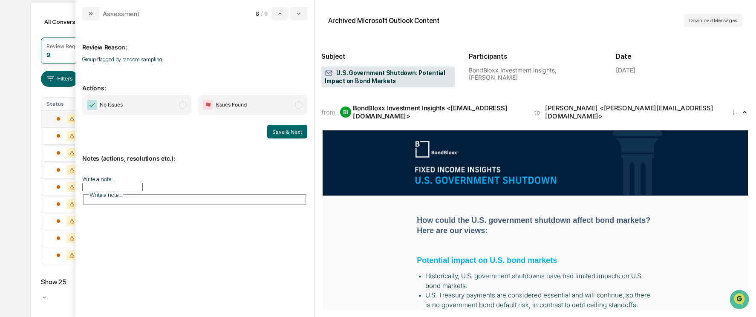
scroll to position [81, 0]
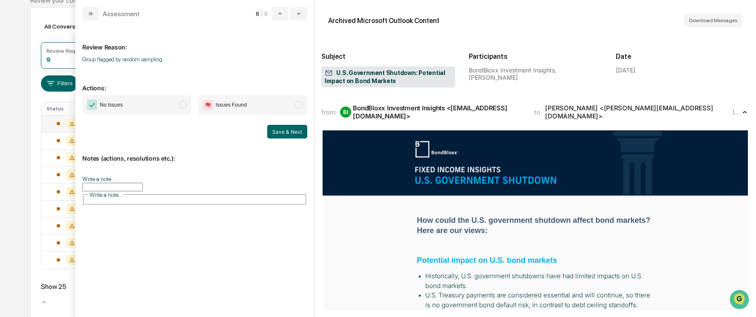
click at [180, 105] on span "modal" at bounding box center [183, 105] width 8 height 8
click at [274, 130] on button "Save & Next" at bounding box center [287, 132] width 40 height 14
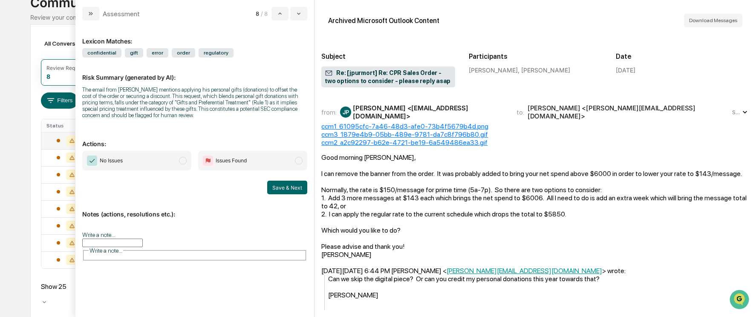
click at [182, 162] on span "modal" at bounding box center [183, 161] width 8 height 8
click at [286, 192] on button "Save & Next" at bounding box center [287, 188] width 40 height 14
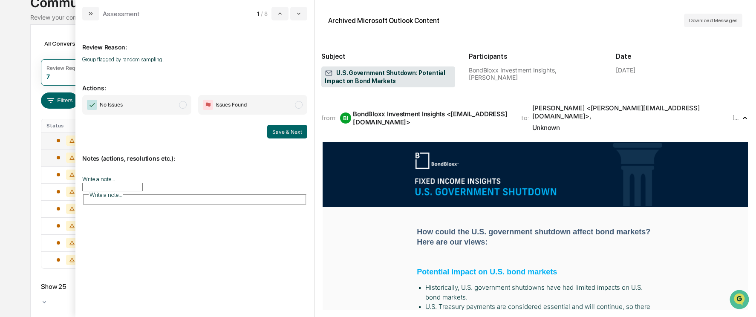
scroll to position [46, 0]
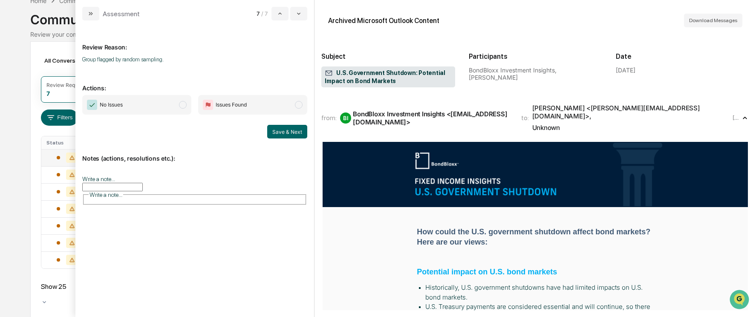
click at [19, 223] on div "Calendar Manage Tasks Reviews Approval Management Company People, Data, Setting…" at bounding box center [378, 139] width 756 height 371
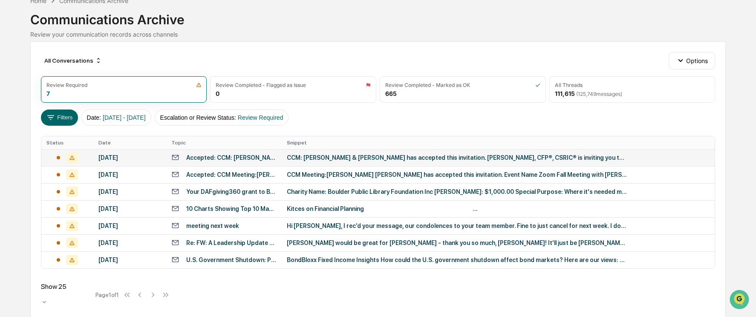
click at [153, 154] on div "[DATE]" at bounding box center [129, 157] width 63 height 7
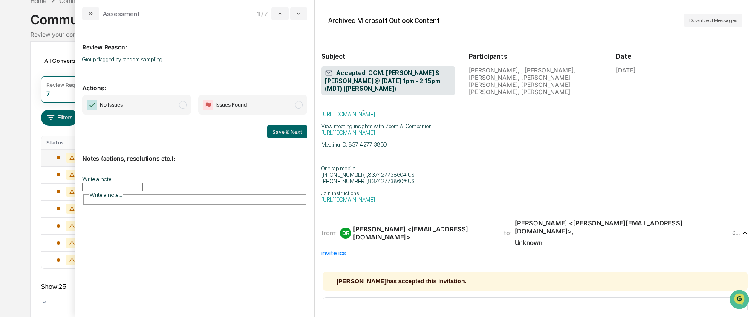
scroll to position [85, 0]
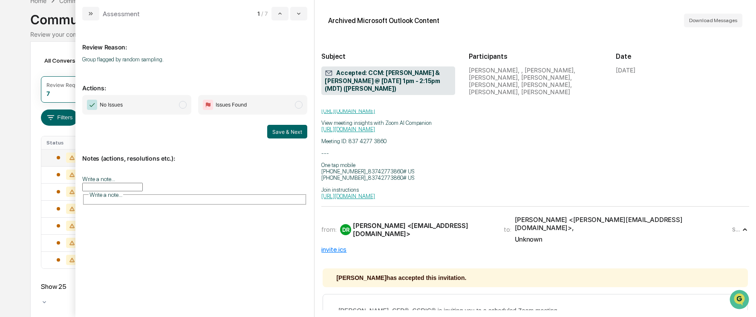
drag, startPoint x: 183, startPoint y: 104, endPoint x: 188, endPoint y: 111, distance: 8.9
click at [183, 104] on span "modal" at bounding box center [183, 105] width 8 height 8
click at [289, 133] on button "Save & Next" at bounding box center [287, 132] width 40 height 14
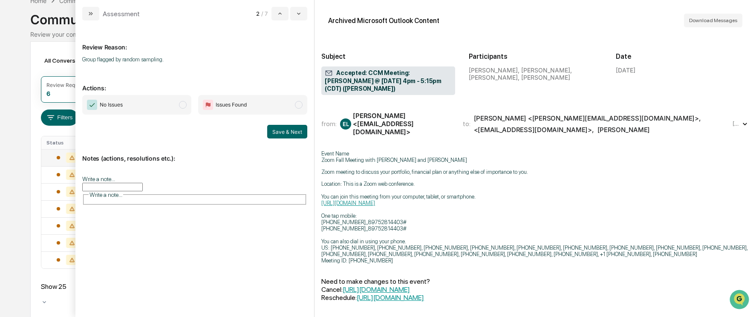
scroll to position [29, 0]
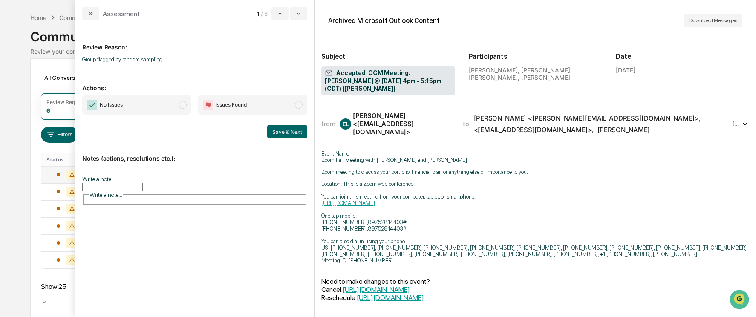
click at [180, 102] on span "modal" at bounding box center [183, 105] width 8 height 8
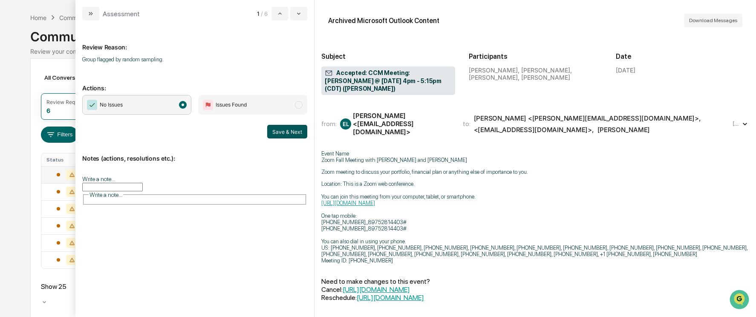
click at [278, 126] on button "Save & Next" at bounding box center [287, 132] width 40 height 14
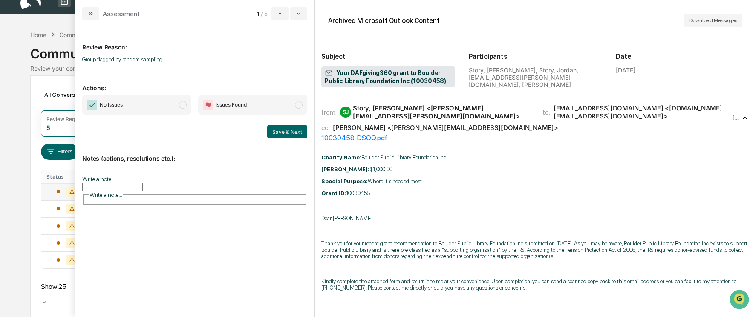
drag, startPoint x: 184, startPoint y: 105, endPoint x: 189, endPoint y: 119, distance: 15.0
click at [184, 105] on span "modal" at bounding box center [183, 105] width 8 height 8
click at [301, 136] on button "Save & Next" at bounding box center [287, 132] width 40 height 14
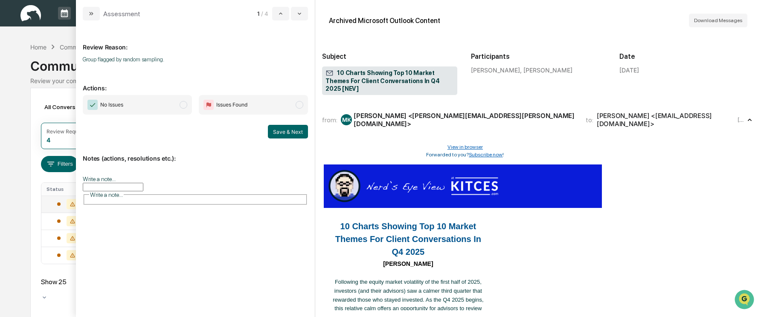
click at [183, 106] on span "modal" at bounding box center [183, 105] width 8 height 8
click at [281, 130] on button "Save & Next" at bounding box center [288, 132] width 40 height 14
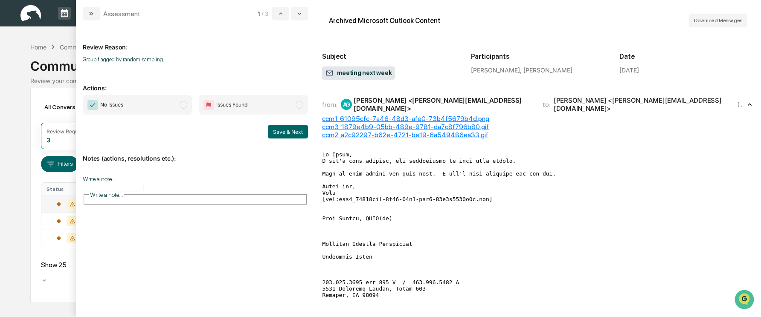
click at [183, 106] on span "modal" at bounding box center [183, 105] width 8 height 8
click at [291, 133] on button "Save & Next" at bounding box center [288, 132] width 40 height 14
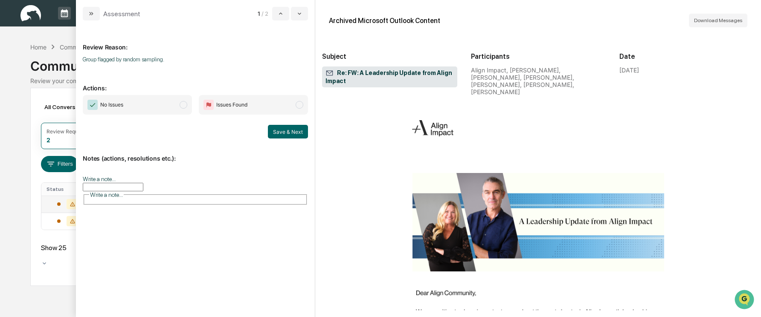
scroll to position [1322, 0]
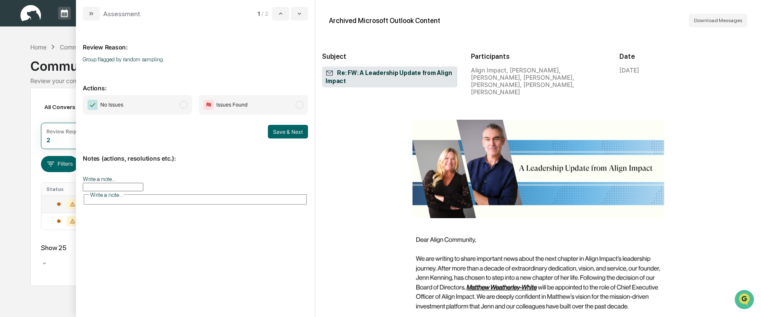
click at [181, 103] on span "modal" at bounding box center [183, 105] width 8 height 8
click at [287, 132] on button "Save & Next" at bounding box center [288, 132] width 40 height 14
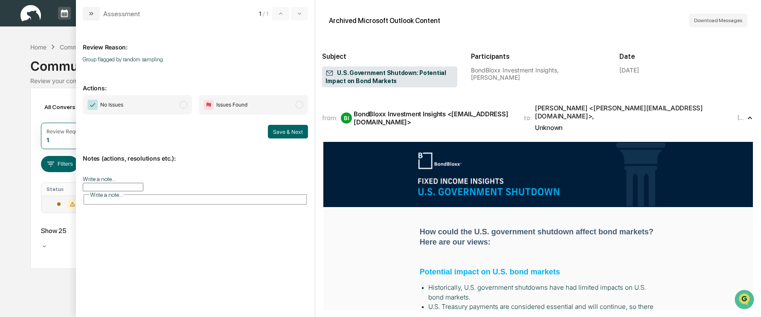
click at [180, 101] on span "No Issues" at bounding box center [137, 105] width 109 height 20
click at [276, 129] on button "Save & Next" at bounding box center [288, 132] width 40 height 14
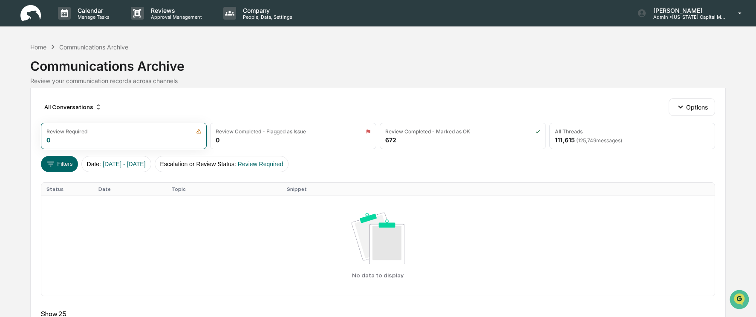
click at [46, 48] on div "Home" at bounding box center [38, 46] width 16 height 7
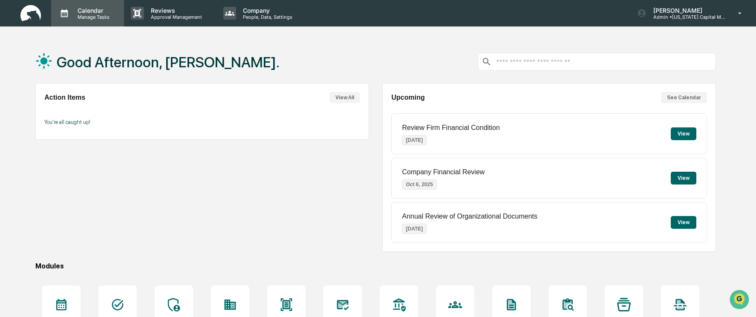
click at [102, 17] on p "Manage Tasks" at bounding box center [92, 17] width 43 height 6
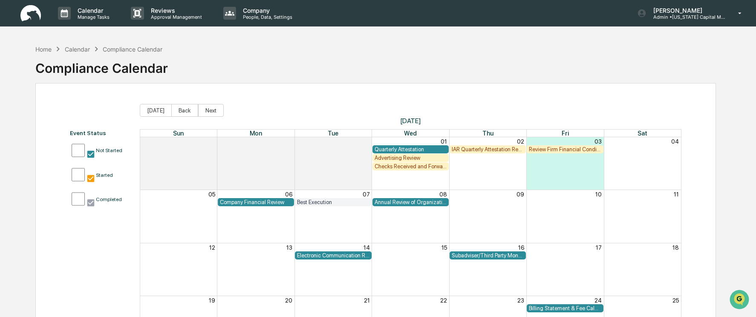
scroll to position [43, 0]
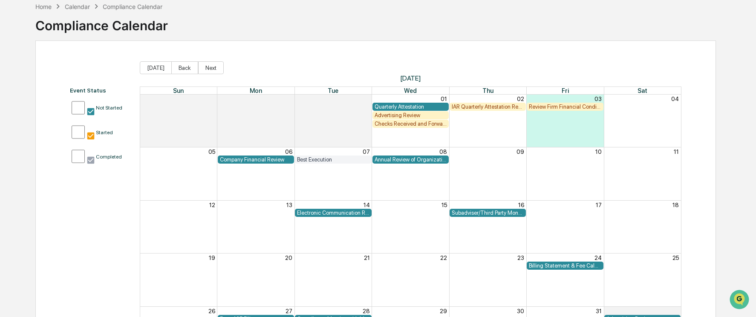
click at [408, 114] on div "Advertising Review" at bounding box center [411, 115] width 72 height 6
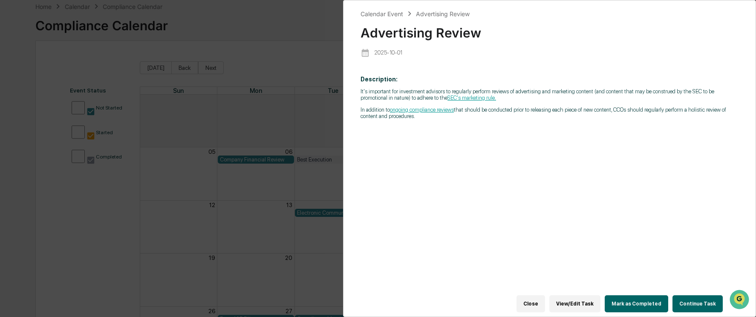
click at [650, 297] on button "Mark as Completed" at bounding box center [637, 303] width 64 height 17
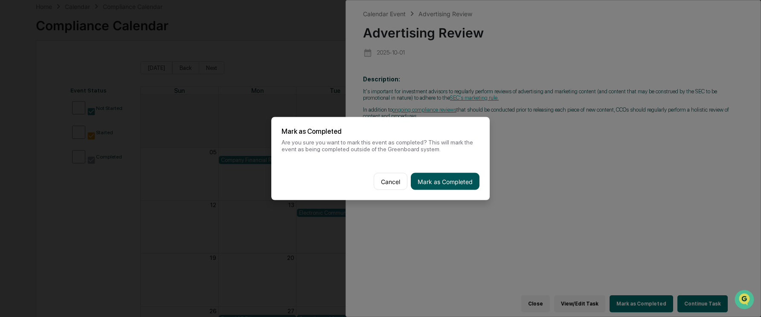
click at [444, 182] on button "Mark as Completed" at bounding box center [445, 181] width 69 height 17
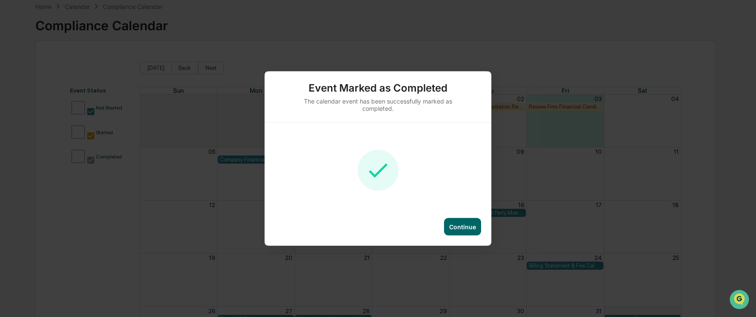
click at [471, 226] on div "Continue" at bounding box center [462, 226] width 27 height 7
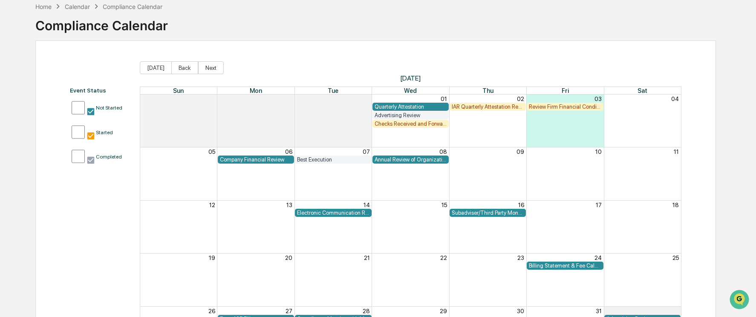
click at [416, 123] on div "Checks Received and Forwarded Log" at bounding box center [411, 124] width 72 height 6
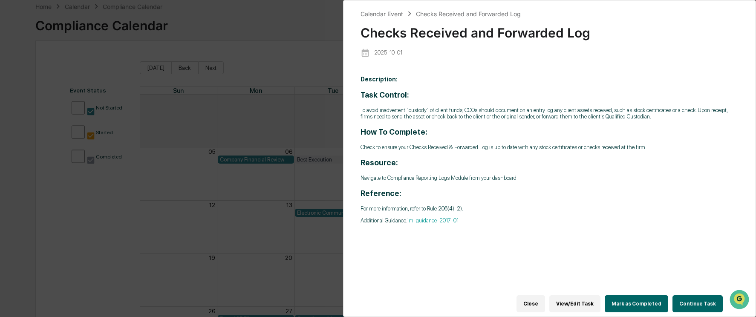
click at [697, 301] on button "Continue Task" at bounding box center [698, 303] width 50 height 17
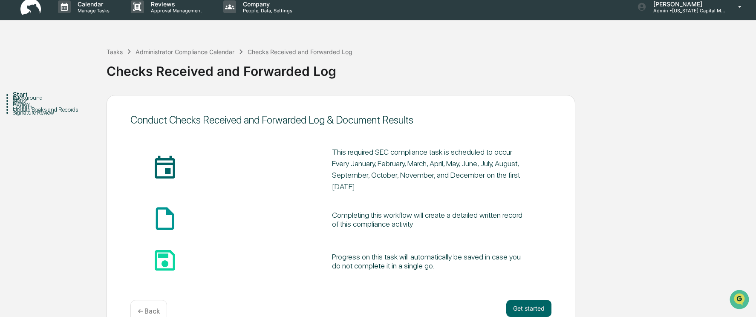
scroll to position [26, 0]
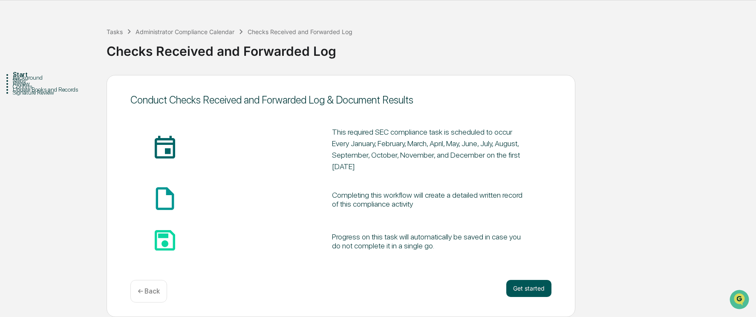
click at [521, 289] on button "Get started" at bounding box center [528, 288] width 45 height 17
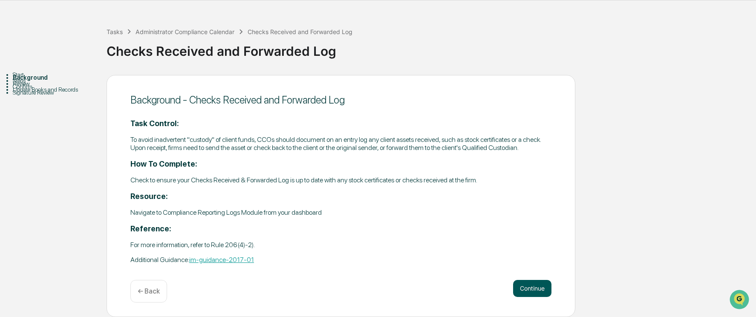
click at [538, 288] on button "Continue" at bounding box center [532, 288] width 38 height 17
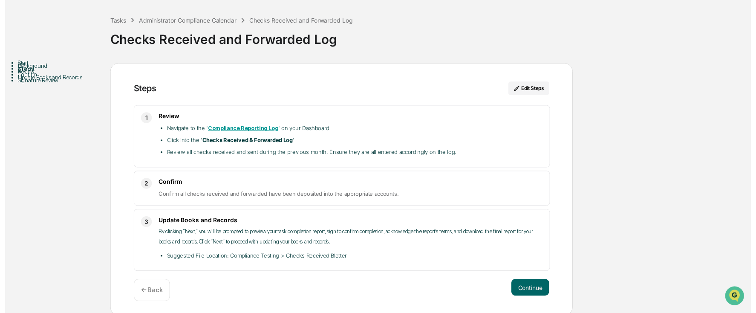
scroll to position [40, 0]
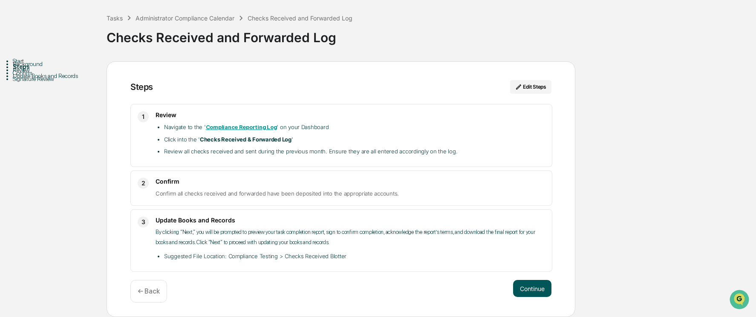
click at [526, 284] on button "Continue" at bounding box center [532, 288] width 38 height 17
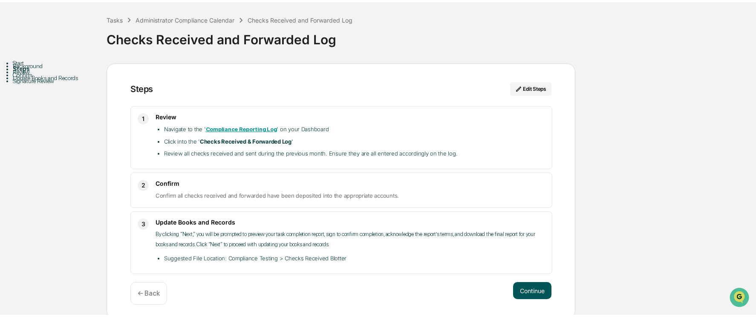
scroll to position [6, 0]
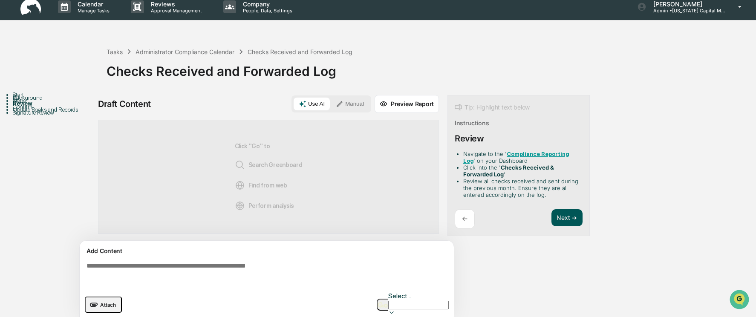
click at [565, 217] on button "Next ➔" at bounding box center [567, 217] width 31 height 17
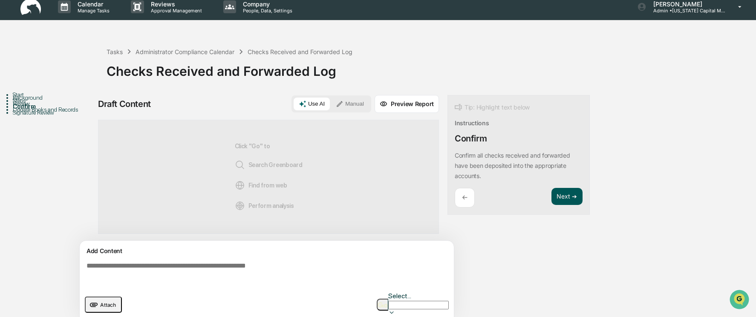
click at [564, 197] on button "Next ➔" at bounding box center [567, 196] width 31 height 17
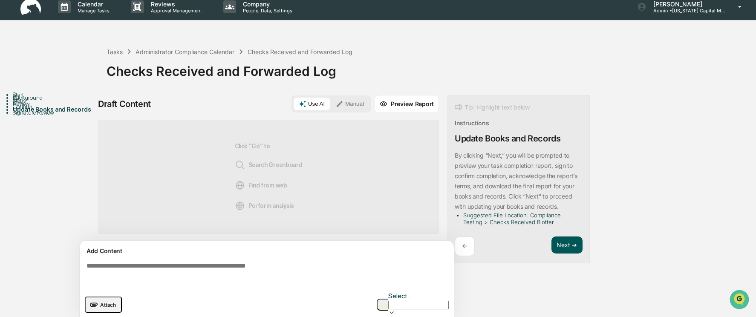
click at [564, 248] on button "Next ➔" at bounding box center [567, 245] width 31 height 17
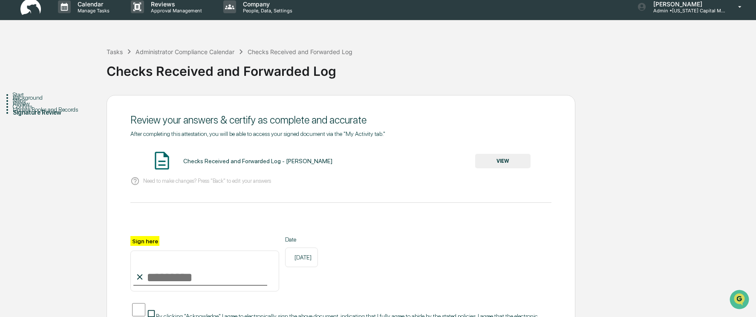
click at [172, 275] on input "Sign here" at bounding box center [204, 271] width 149 height 41
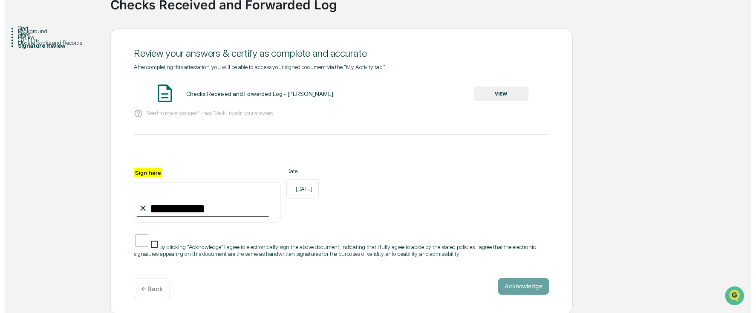
scroll to position [79, 0]
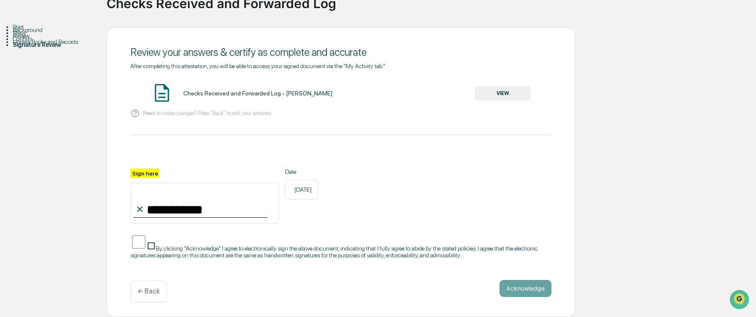
type input "**********"
click at [514, 288] on button "Acknowledge" at bounding box center [526, 288] width 52 height 17
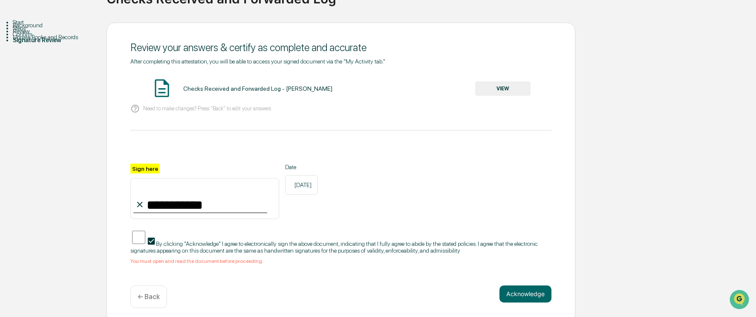
click at [497, 91] on button "VIEW" at bounding box center [502, 88] width 55 height 14
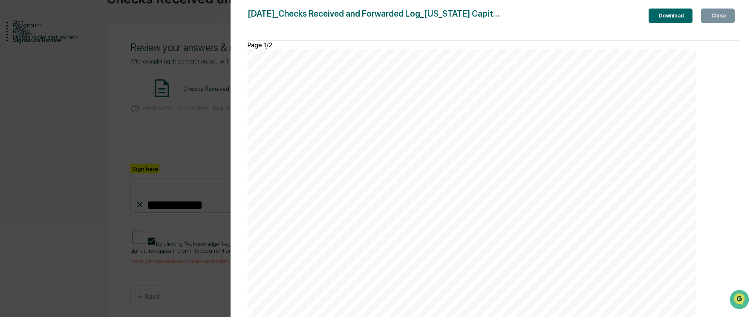
click at [714, 17] on div "Close" at bounding box center [718, 16] width 17 height 6
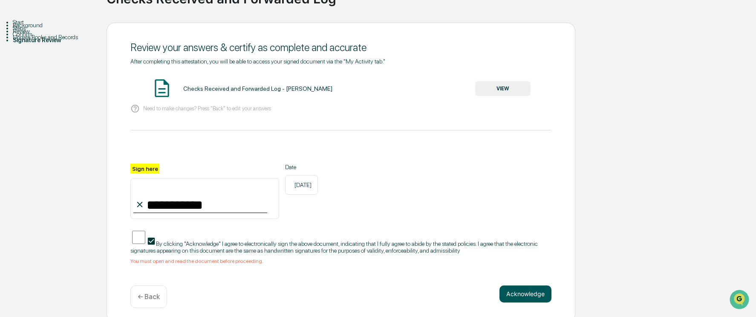
click at [541, 299] on button "Acknowledge" at bounding box center [526, 294] width 52 height 17
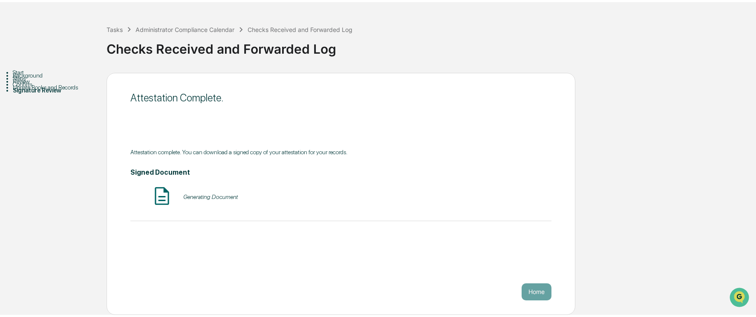
scroll to position [26, 0]
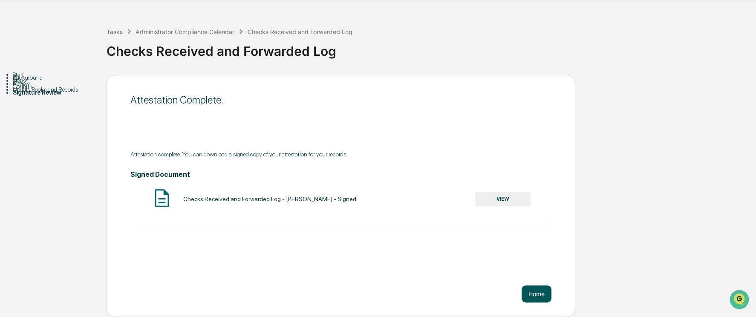
click at [541, 295] on button "Home" at bounding box center [537, 294] width 30 height 17
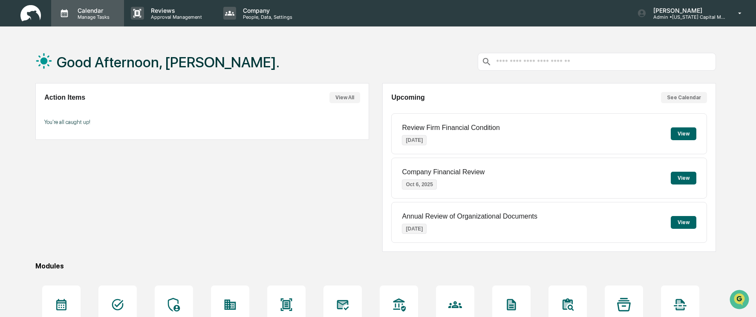
click at [85, 9] on p "Calendar" at bounding box center [92, 10] width 43 height 7
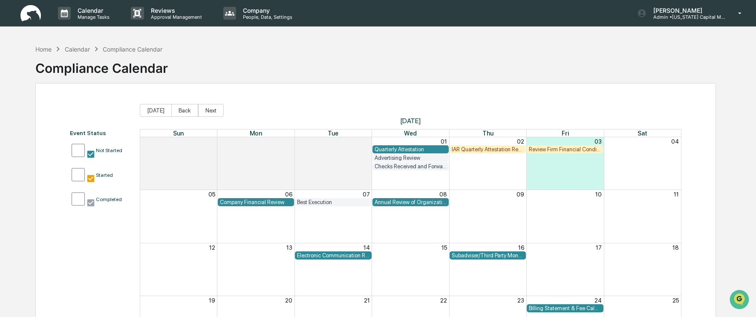
click at [558, 150] on div "Review Firm Financial Condition" at bounding box center [565, 149] width 72 height 6
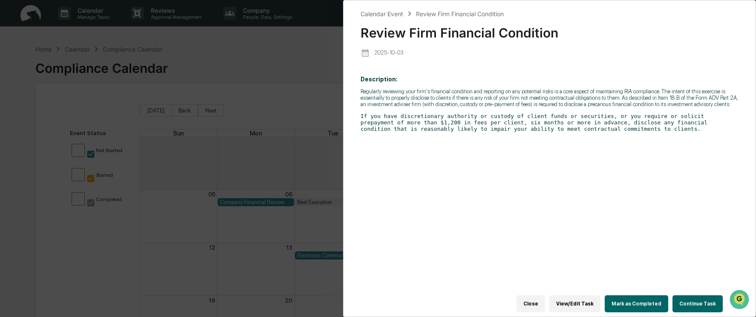
click at [651, 301] on button "Mark as Completed" at bounding box center [637, 303] width 64 height 17
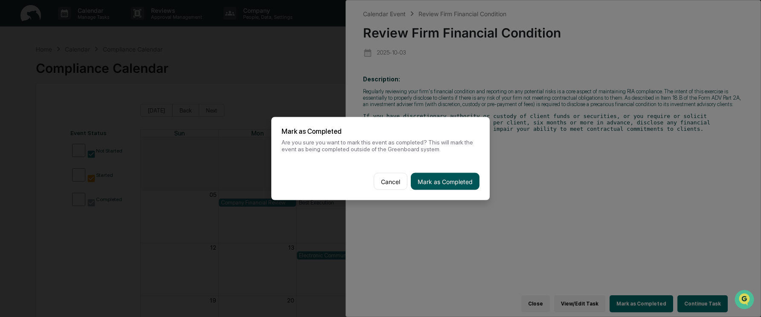
click at [438, 182] on button "Mark as Completed" at bounding box center [445, 181] width 69 height 17
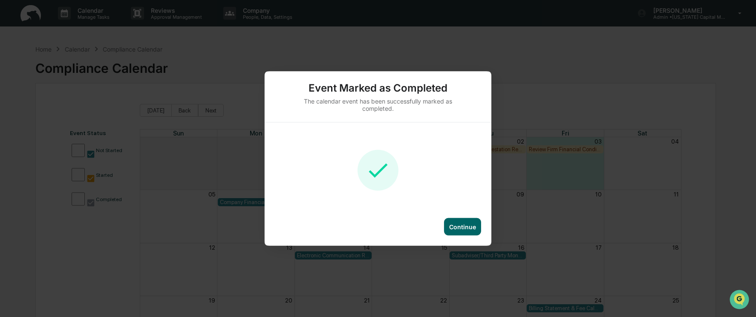
click at [476, 226] on div "Continue" at bounding box center [462, 226] width 27 height 7
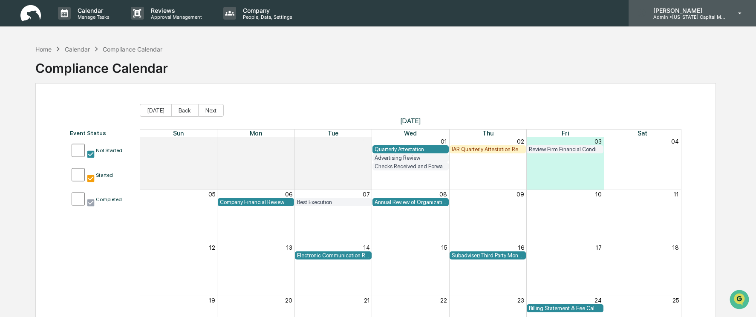
click at [737, 16] on icon at bounding box center [740, 13] width 15 height 8
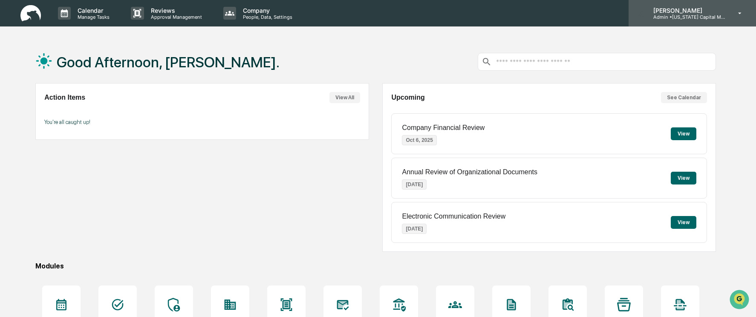
click at [740, 12] on icon at bounding box center [740, 13] width 15 height 8
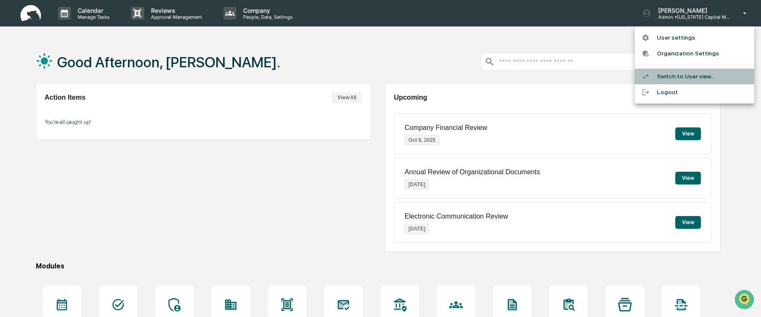
click at [680, 79] on li "Switch to User view..." at bounding box center [693, 77] width 119 height 16
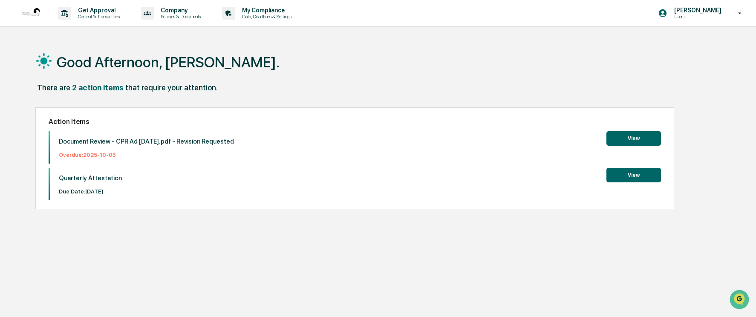
click at [636, 176] on button "View" at bounding box center [634, 175] width 55 height 14
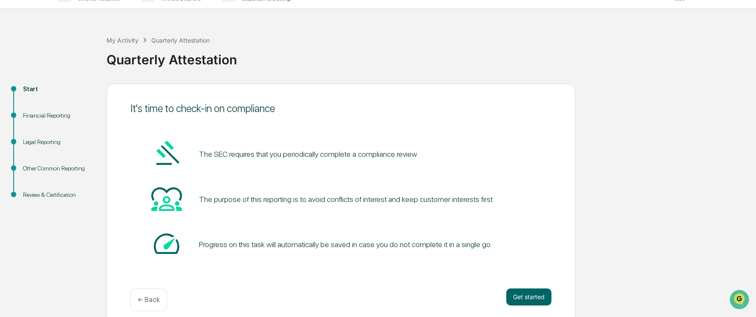
scroll to position [26, 0]
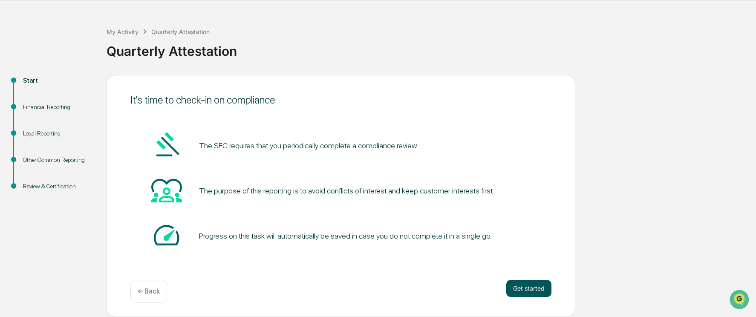
click at [526, 290] on button "Get started" at bounding box center [528, 288] width 45 height 17
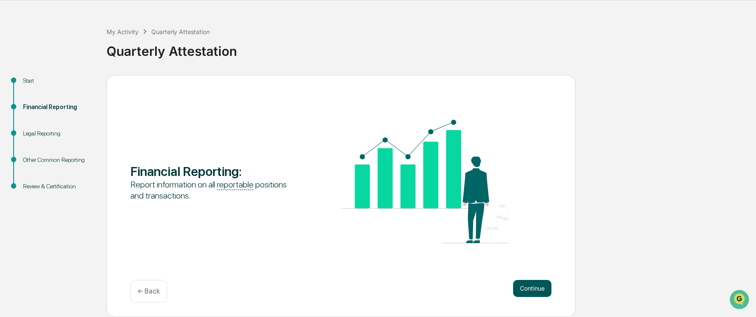
click at [537, 293] on button "Continue" at bounding box center [532, 288] width 38 height 17
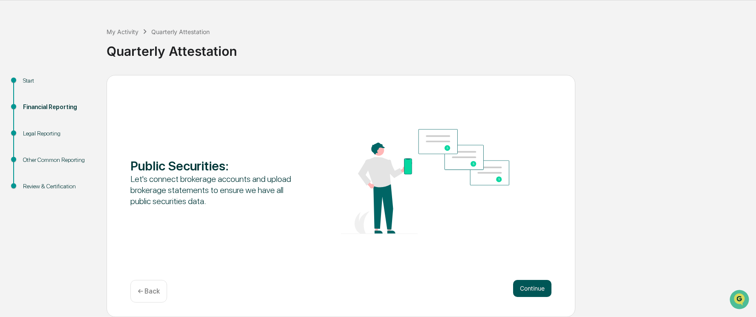
click at [536, 290] on button "Continue" at bounding box center [532, 288] width 38 height 17
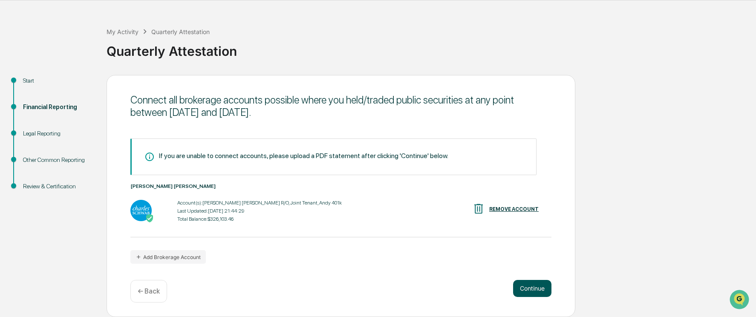
click at [529, 289] on button "Continue" at bounding box center [532, 288] width 38 height 17
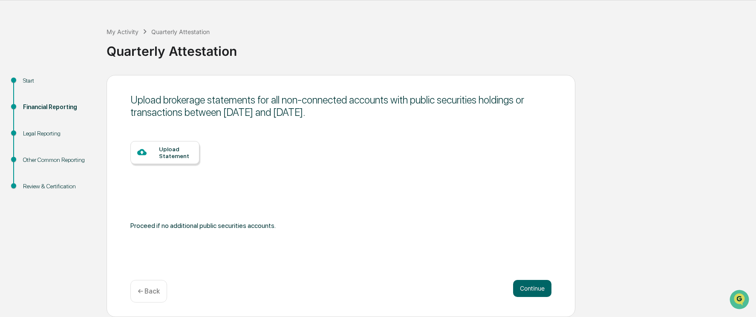
click at [9, 32] on div "My Activity Quarterly Attestation Quarterly Attestation Start Financial Reporti…" at bounding box center [378, 165] width 756 height 303
click at [169, 153] on div "Upload Statement" at bounding box center [176, 153] width 34 height 14
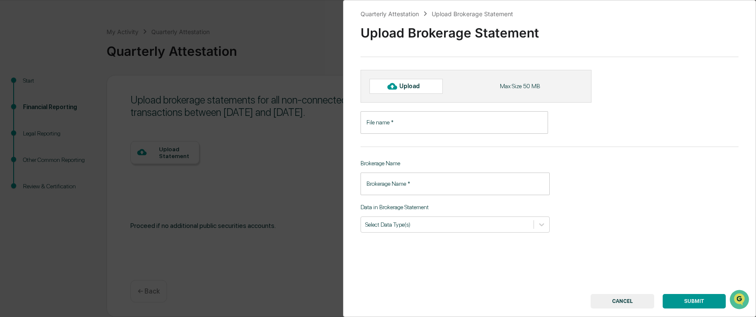
click at [411, 88] on div "Upload" at bounding box center [413, 86] width 28 height 7
type input "**********"
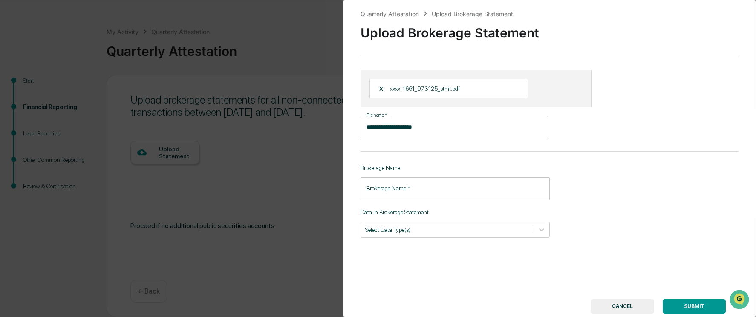
click at [439, 189] on input "Brokerage Name   *" at bounding box center [455, 188] width 189 height 23
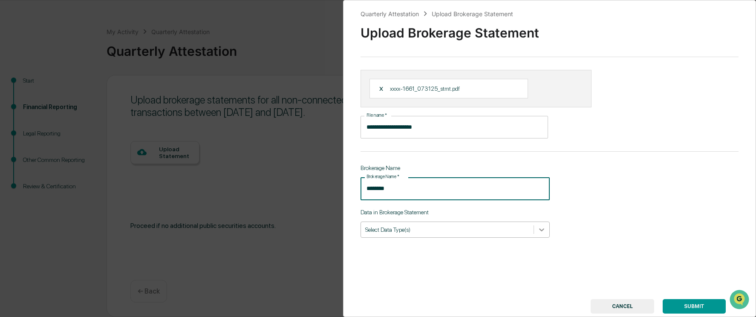
type input "********"
click at [538, 229] on icon at bounding box center [542, 230] width 9 height 9
click at [595, 198] on div "**********" at bounding box center [549, 158] width 413 height 317
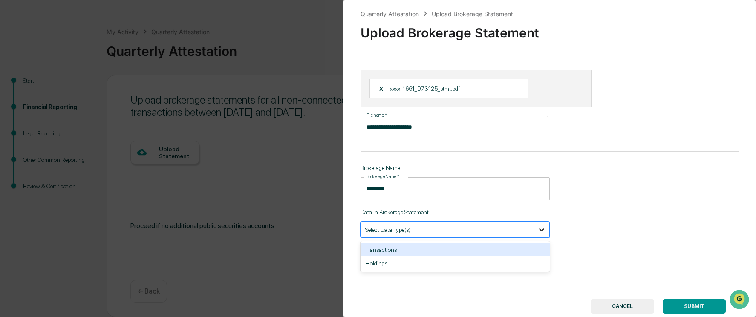
click at [541, 230] on icon at bounding box center [542, 230] width 9 height 9
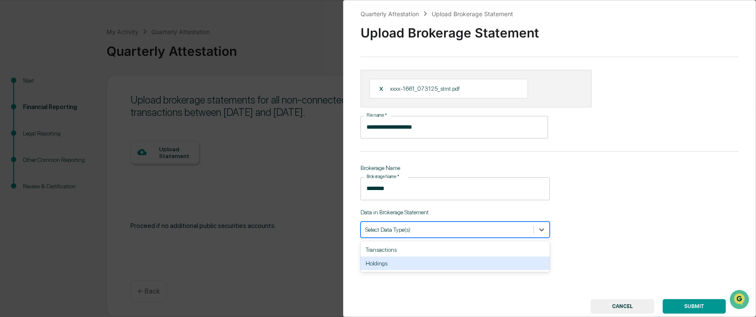
click at [395, 262] on div "Holdings" at bounding box center [455, 264] width 189 height 14
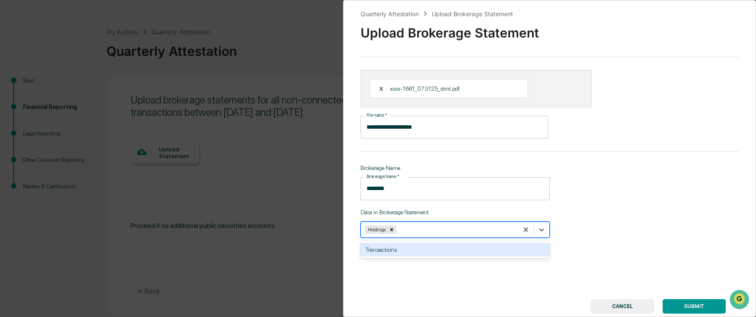
click at [495, 250] on div "Transactions" at bounding box center [455, 250] width 189 height 14
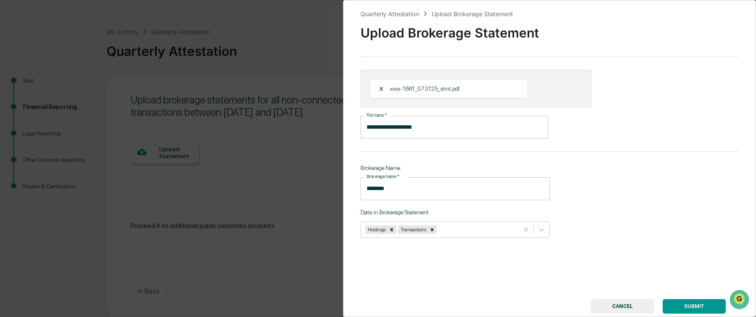
click at [682, 303] on button "SUBMIT" at bounding box center [694, 306] width 63 height 14
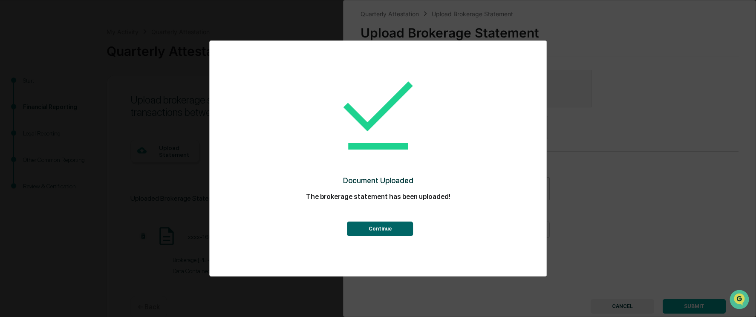
click at [379, 227] on button "Continue" at bounding box center [380, 229] width 66 height 14
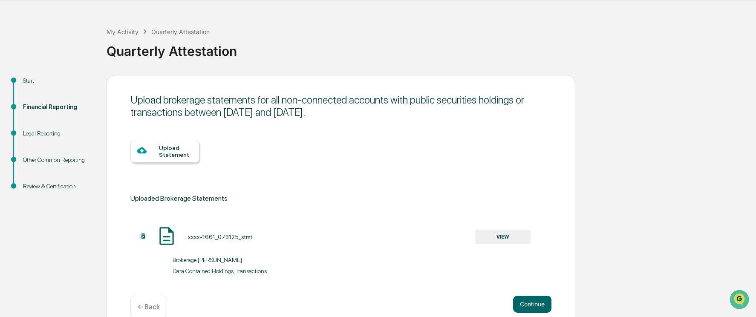
click at [168, 154] on div "Upload Statement" at bounding box center [176, 152] width 34 height 14
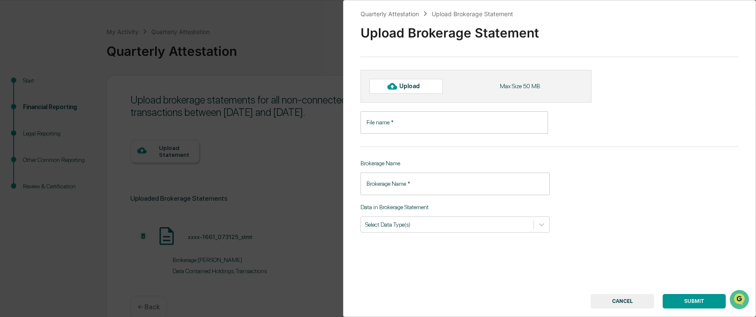
click at [409, 90] on div "Upload" at bounding box center [406, 86] width 73 height 14
type input "**********"
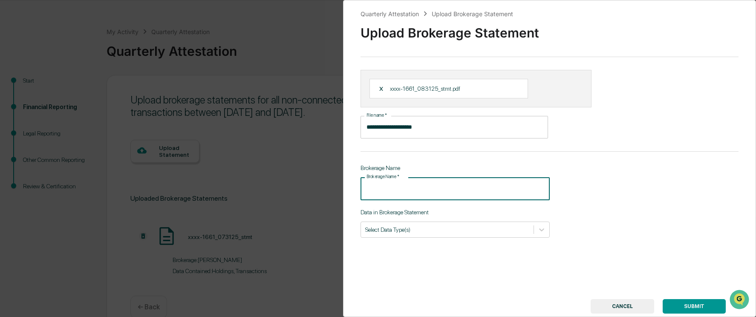
click at [454, 191] on input "Brokerage Name   *" at bounding box center [455, 188] width 189 height 23
type input "********"
click at [469, 223] on div "Select Data Type(s)" at bounding box center [455, 230] width 189 height 16
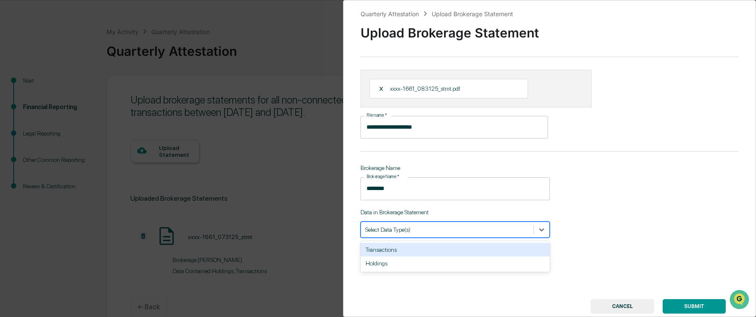
click at [417, 249] on div "Transactions" at bounding box center [455, 250] width 189 height 14
click at [415, 230] on div at bounding box center [460, 230] width 108 height 8
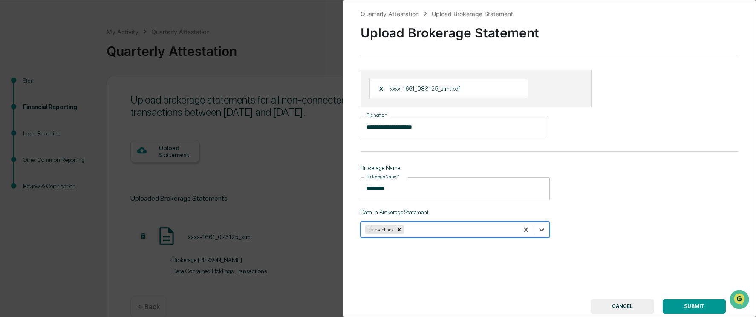
click at [416, 232] on div at bounding box center [460, 230] width 108 height 8
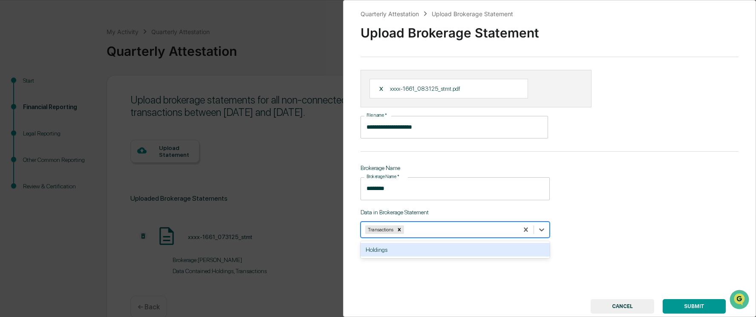
click at [408, 254] on div "Holdings" at bounding box center [455, 250] width 189 height 14
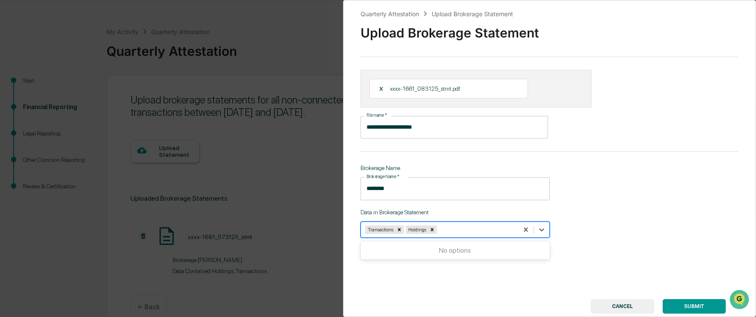
click at [688, 304] on button "SUBMIT" at bounding box center [694, 306] width 63 height 14
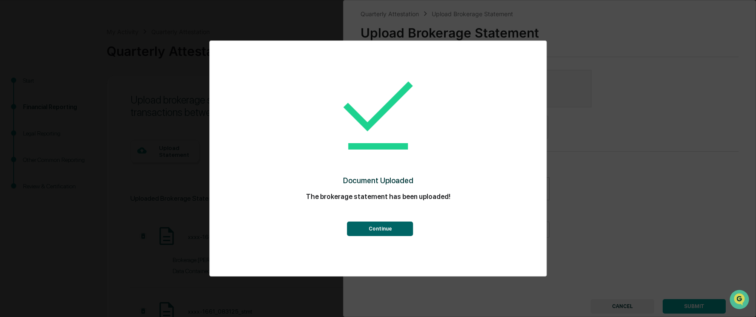
click at [387, 229] on button "Continue" at bounding box center [380, 229] width 66 height 14
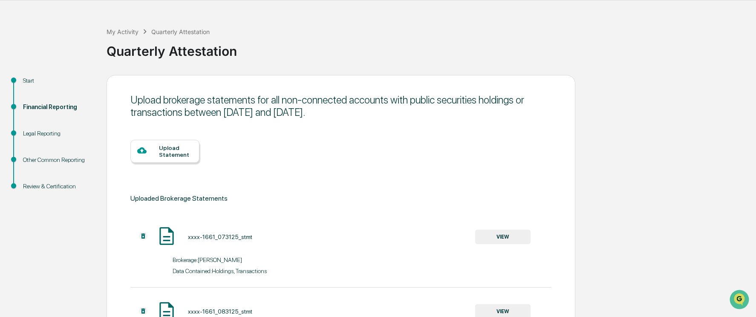
click at [175, 152] on div "Upload Statement" at bounding box center [176, 152] width 34 height 14
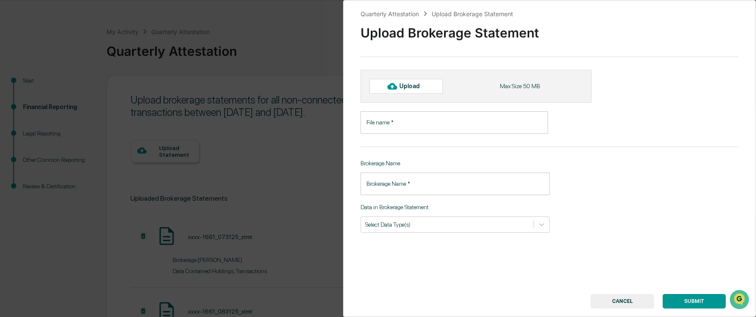
click at [394, 87] on icon at bounding box center [391, 85] width 9 height 9
type input "**********"
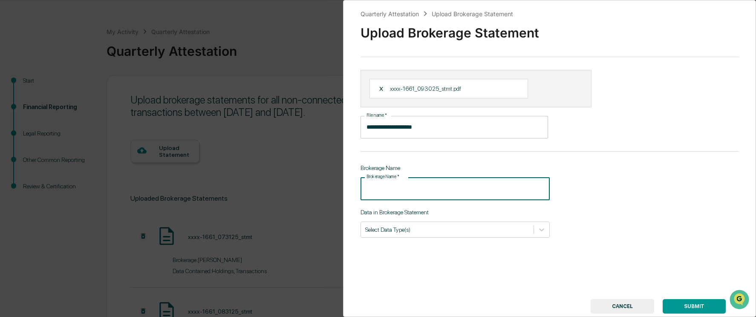
click at [432, 187] on input "Brokerage Name   *" at bounding box center [455, 188] width 189 height 23
type input "********"
click at [447, 237] on div "Select Data Type(s)" at bounding box center [455, 230] width 189 height 16
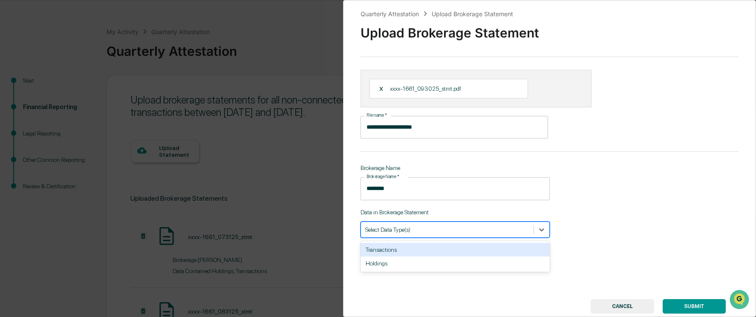
click at [422, 251] on div "Transactions" at bounding box center [455, 250] width 189 height 14
click at [418, 245] on div "Holdings" at bounding box center [455, 250] width 189 height 14
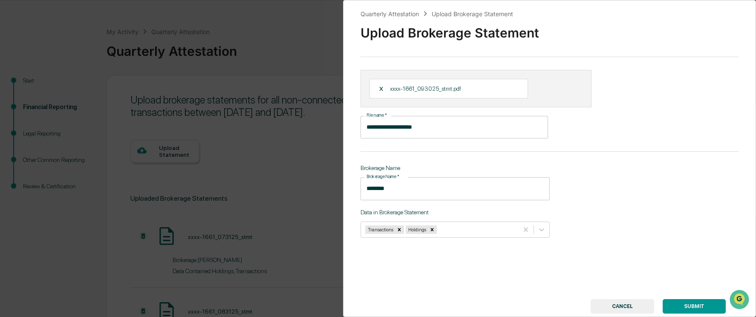
click at [691, 306] on button "SUBMIT" at bounding box center [694, 306] width 63 height 14
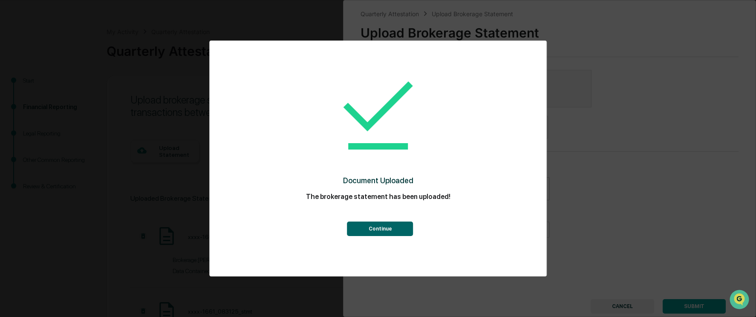
click at [372, 228] on button "Continue" at bounding box center [380, 229] width 66 height 14
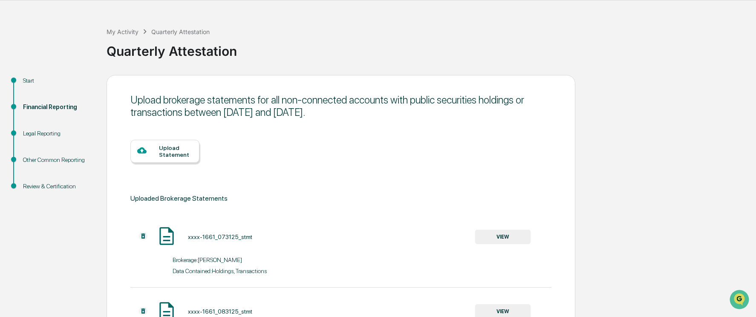
click at [179, 150] on div "Upload Statement" at bounding box center [176, 152] width 34 height 14
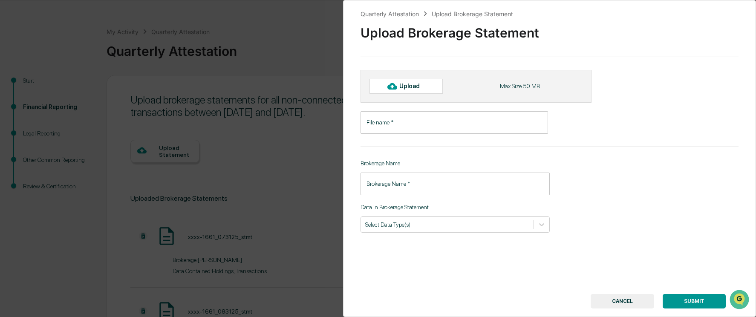
click at [410, 92] on div "Upload" at bounding box center [406, 86] width 73 height 14
type input "**********"
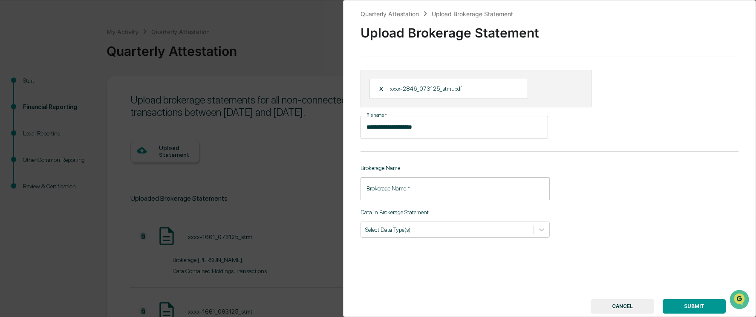
click at [419, 188] on input "Brokerage Name   *" at bounding box center [455, 188] width 189 height 23
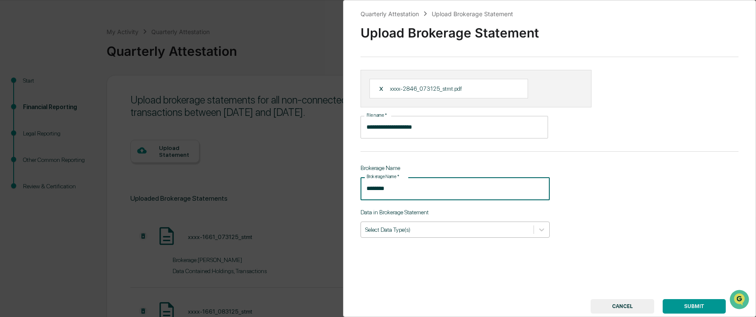
type input "********"
click at [422, 237] on div "Select Data Type(s)" at bounding box center [455, 230] width 189 height 16
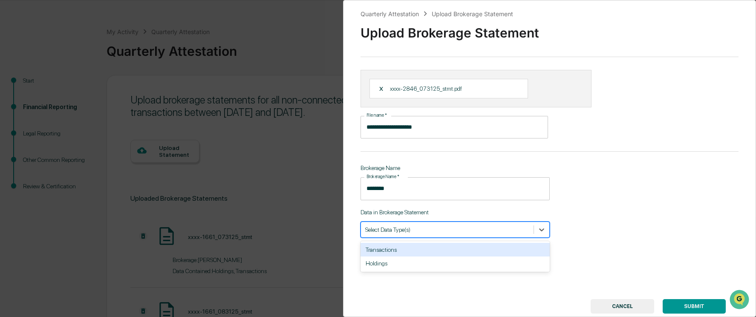
click at [414, 247] on div "Transactions" at bounding box center [455, 250] width 189 height 14
click at [408, 249] on div "Holdings" at bounding box center [455, 250] width 189 height 14
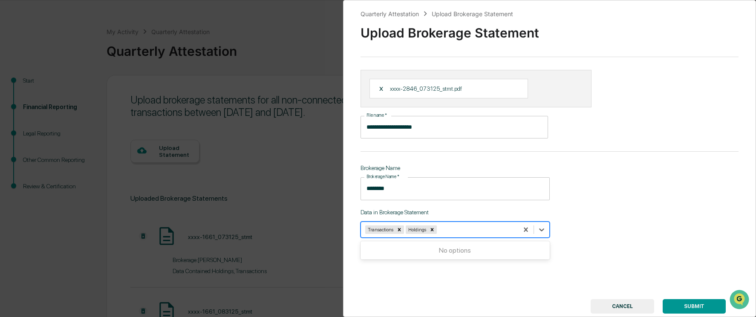
click at [690, 304] on button "SUBMIT" at bounding box center [694, 306] width 63 height 14
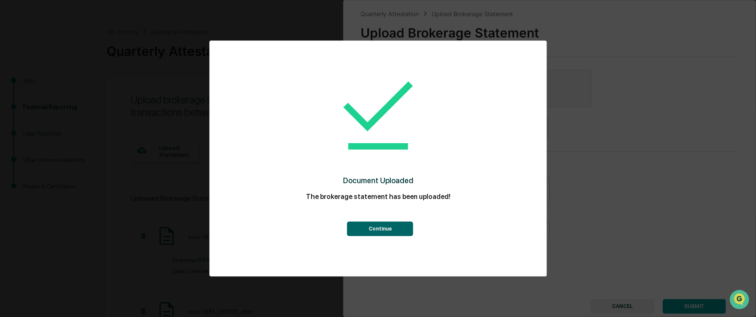
click at [393, 226] on button "Continue" at bounding box center [380, 229] width 66 height 14
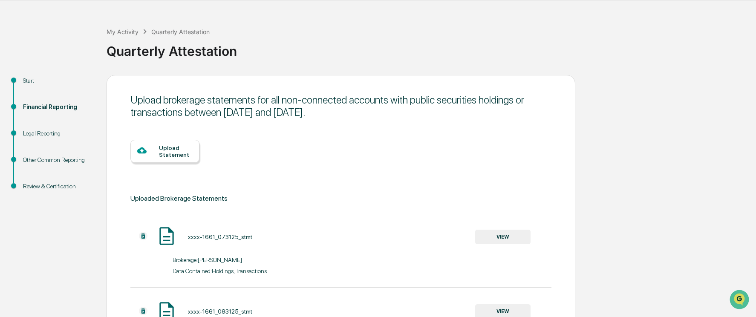
click at [177, 147] on div "Upload Statement" at bounding box center [176, 152] width 34 height 14
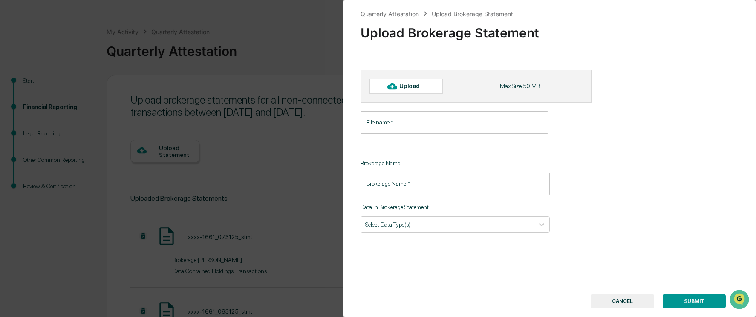
click at [397, 118] on input "File name   *" at bounding box center [455, 122] width 188 height 23
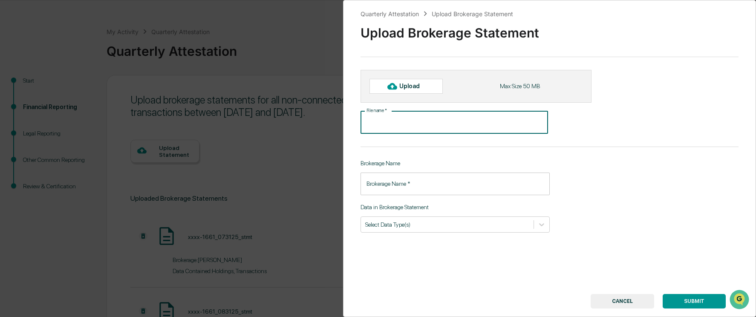
click at [401, 85] on div "Upload" at bounding box center [413, 86] width 28 height 7
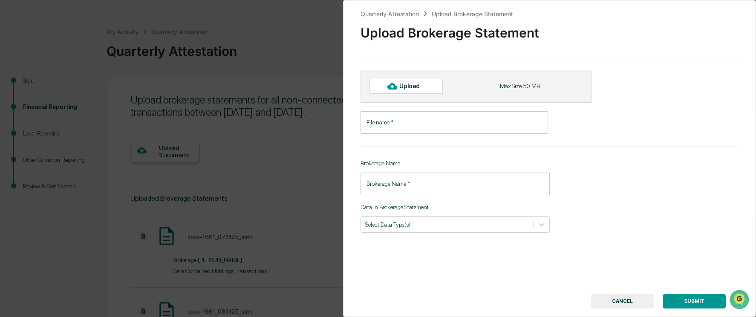
type input "**********"
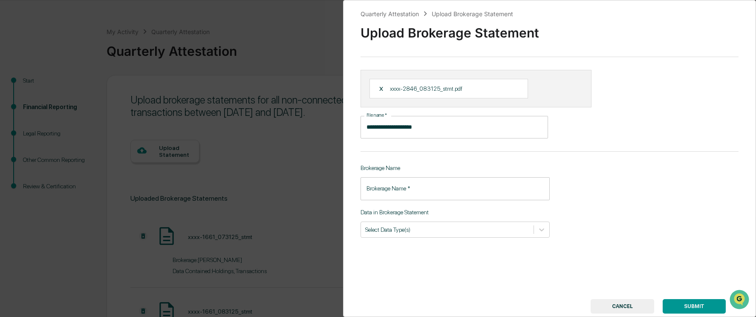
click at [420, 191] on input "Brokerage Name   *" at bounding box center [455, 188] width 189 height 23
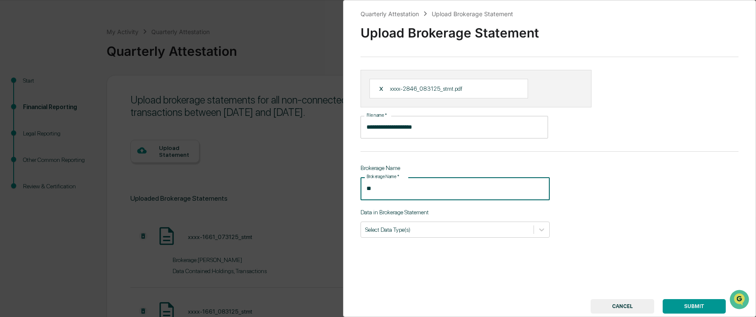
type input "*"
type input "********"
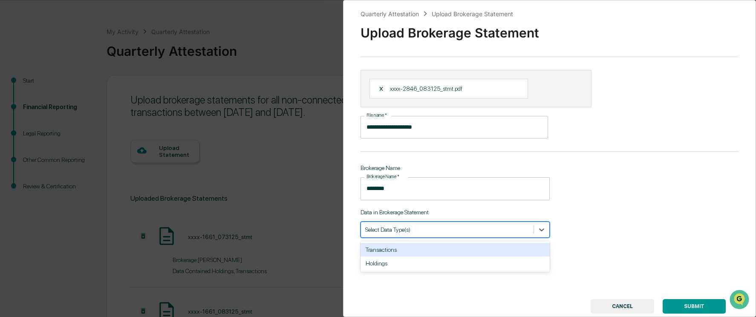
drag, startPoint x: 428, startPoint y: 225, endPoint x: 419, endPoint y: 235, distance: 12.7
click at [428, 226] on div "Select Data Type(s)" at bounding box center [447, 230] width 173 height 12
click at [408, 245] on div "Transactions" at bounding box center [455, 250] width 189 height 14
click at [403, 247] on div "Holdings" at bounding box center [455, 250] width 189 height 14
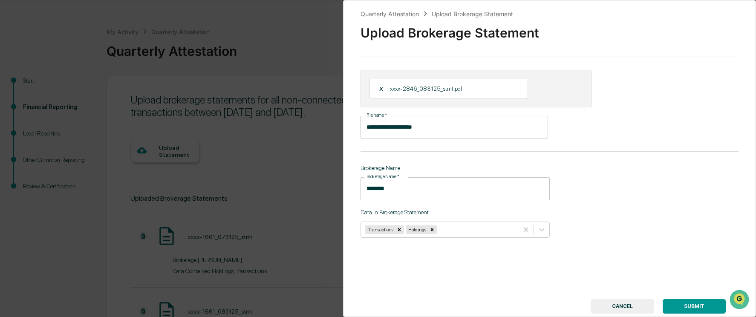
click at [683, 306] on button "SUBMIT" at bounding box center [694, 306] width 63 height 14
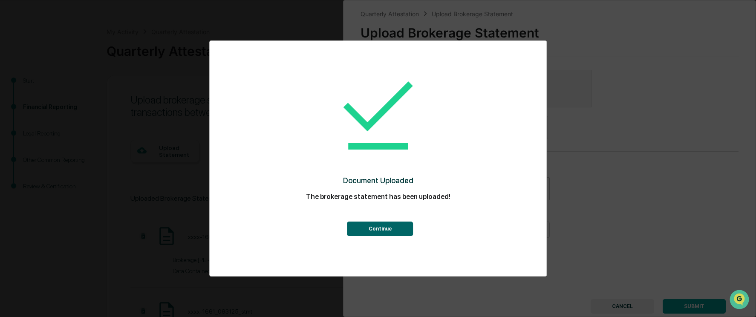
click at [396, 226] on button "Continue" at bounding box center [380, 229] width 66 height 14
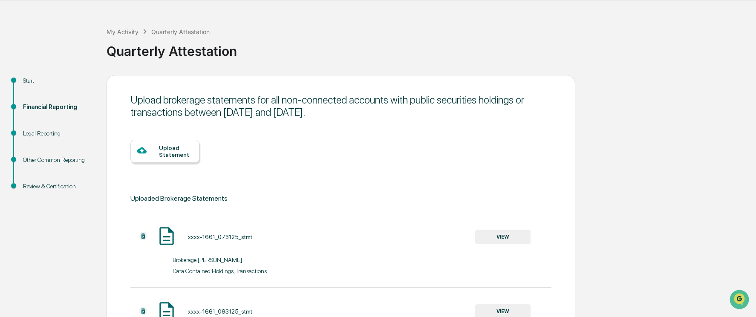
click at [173, 149] on div "Upload Statement" at bounding box center [176, 152] width 34 height 14
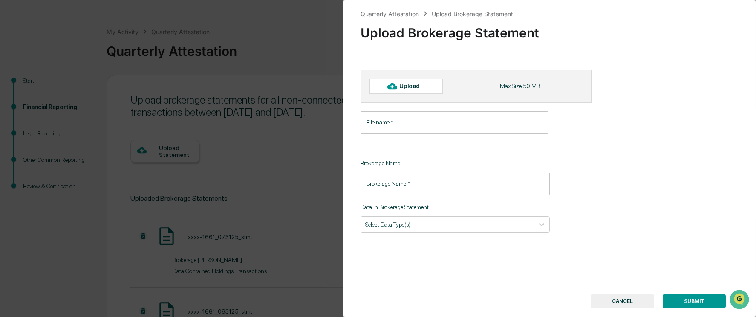
click at [396, 88] on icon at bounding box center [391, 86] width 9 height 6
type input "**********"
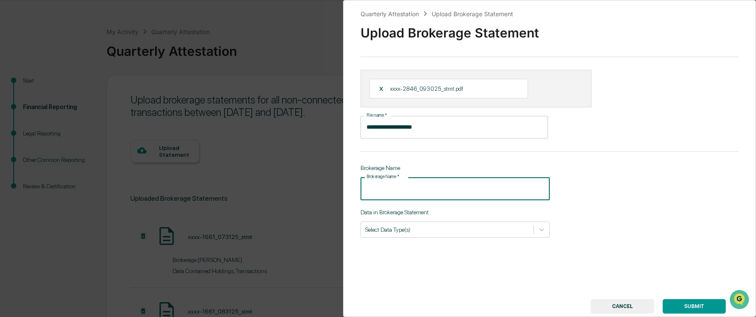
click at [402, 193] on input "Brokerage Name   *" at bounding box center [455, 188] width 189 height 23
type input "********"
click at [449, 228] on div at bounding box center [447, 230] width 164 height 8
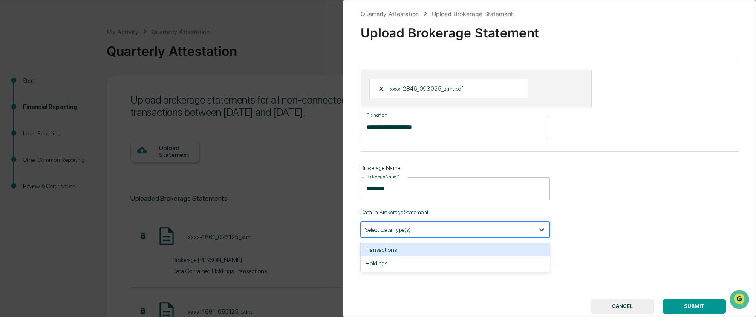
click at [418, 249] on div "Transactions" at bounding box center [455, 250] width 189 height 14
click at [418, 249] on div "Holdings" at bounding box center [455, 250] width 189 height 14
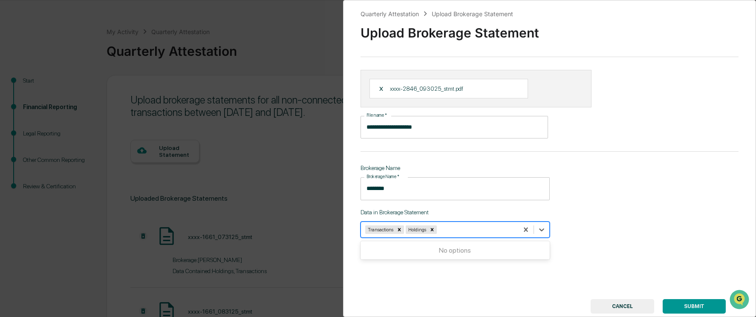
click at [680, 305] on button "SUBMIT" at bounding box center [694, 306] width 63 height 14
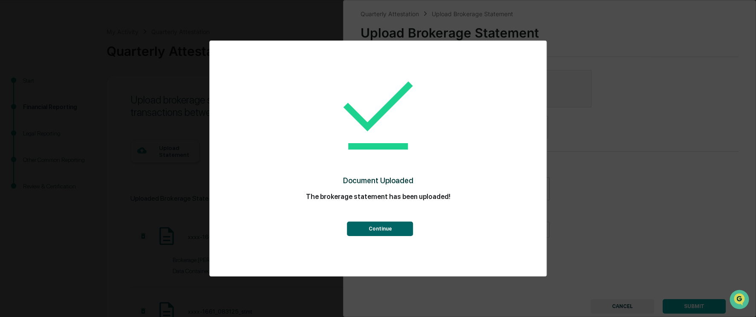
click at [395, 228] on button "Continue" at bounding box center [380, 229] width 66 height 14
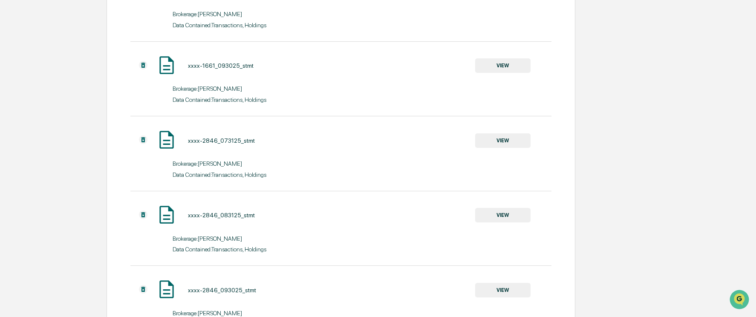
scroll to position [416, 0]
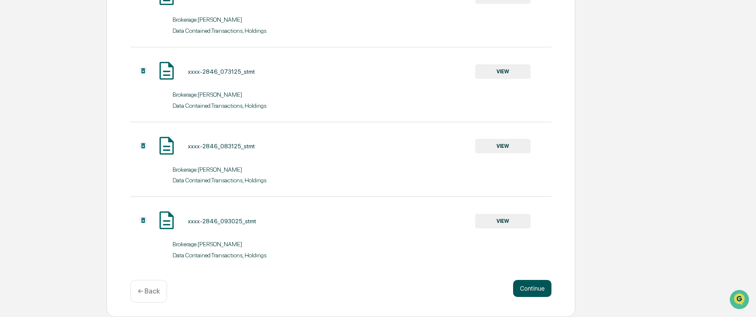
click at [531, 287] on button "Continue" at bounding box center [532, 288] width 38 height 17
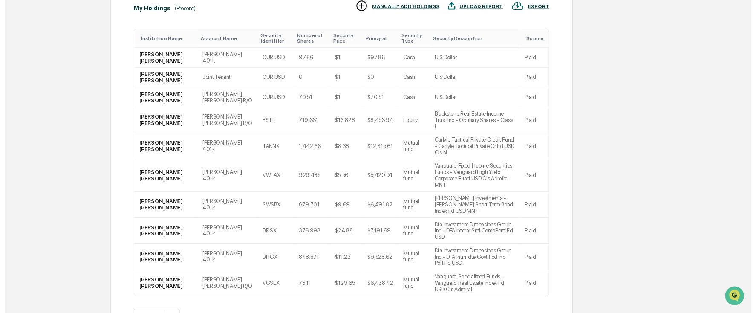
scroll to position [265, 0]
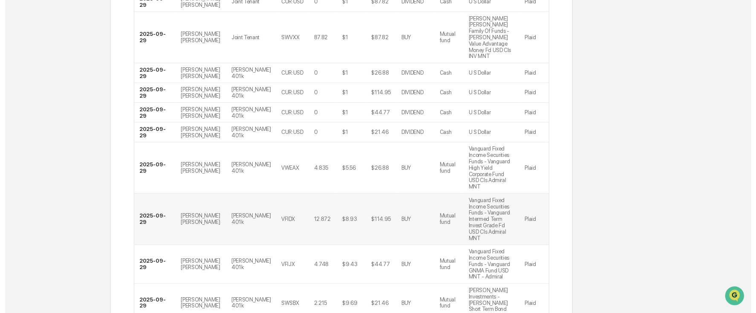
scroll to position [309, 0]
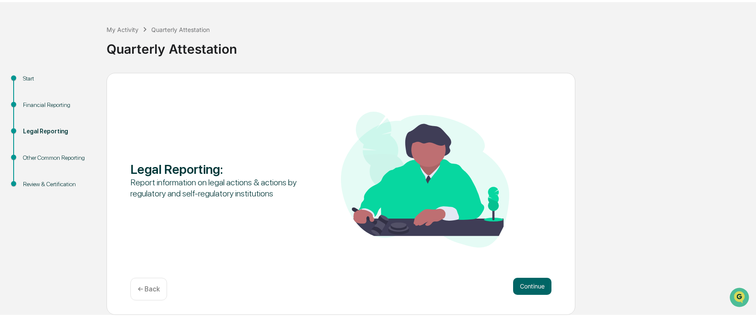
scroll to position [26, 0]
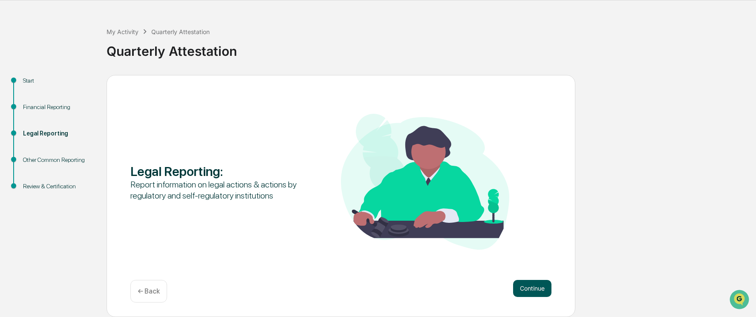
click at [522, 286] on button "Continue" at bounding box center [532, 288] width 38 height 17
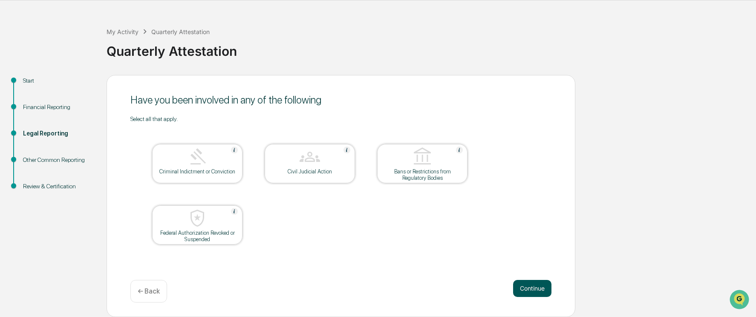
click at [531, 289] on button "Continue" at bounding box center [532, 288] width 38 height 17
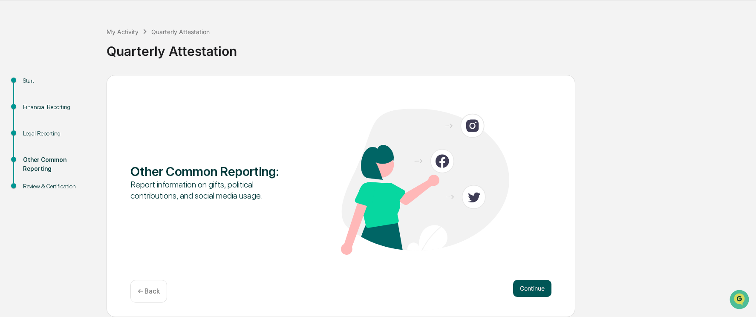
click at [530, 288] on button "Continue" at bounding box center [532, 288] width 38 height 17
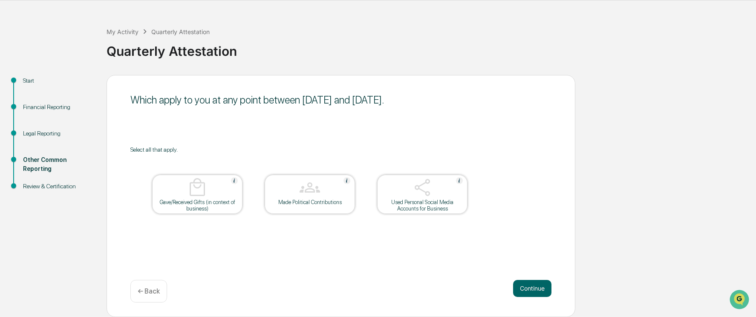
click at [530, 288] on button "Continue" at bounding box center [532, 288] width 38 height 17
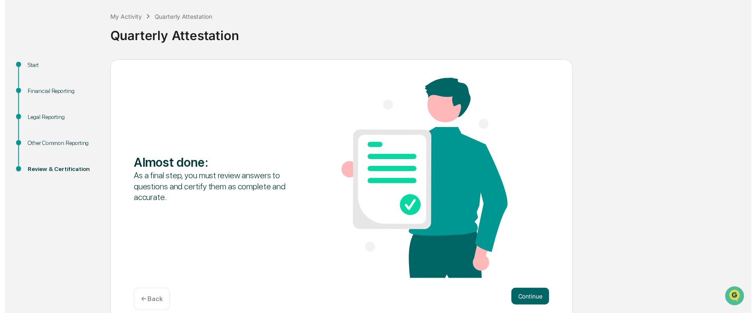
scroll to position [53, 0]
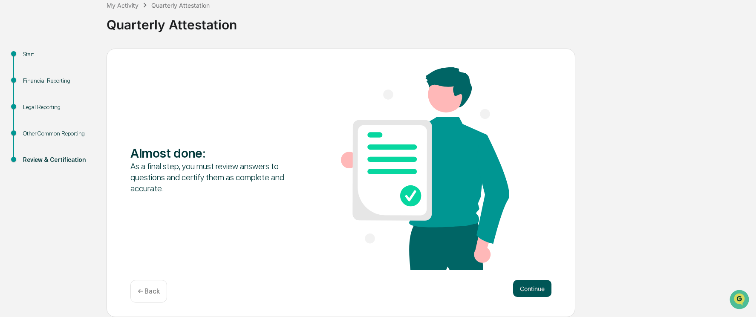
click at [528, 289] on button "Continue" at bounding box center [532, 288] width 38 height 17
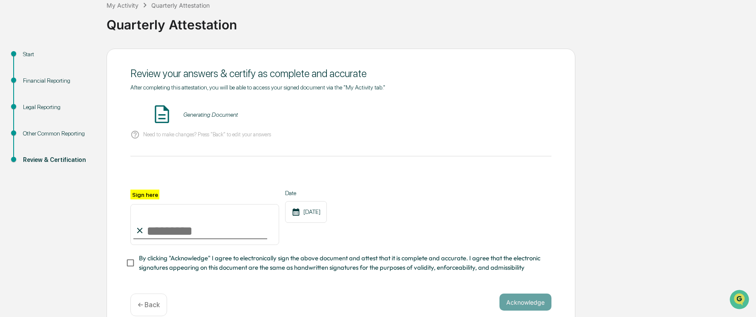
click at [226, 229] on input "Sign here" at bounding box center [204, 224] width 149 height 41
type input "**********"
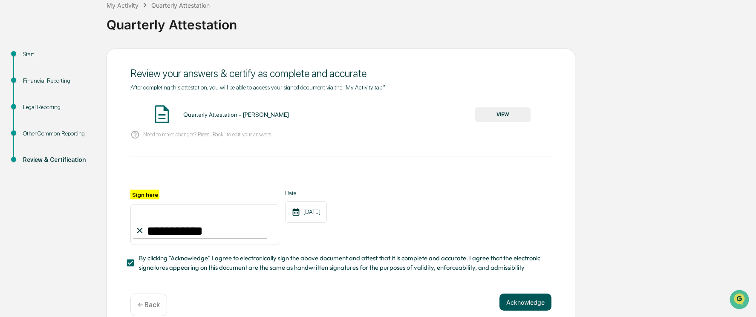
click at [525, 308] on button "Acknowledge" at bounding box center [526, 302] width 52 height 17
click at [504, 111] on button "VIEW" at bounding box center [502, 114] width 55 height 14
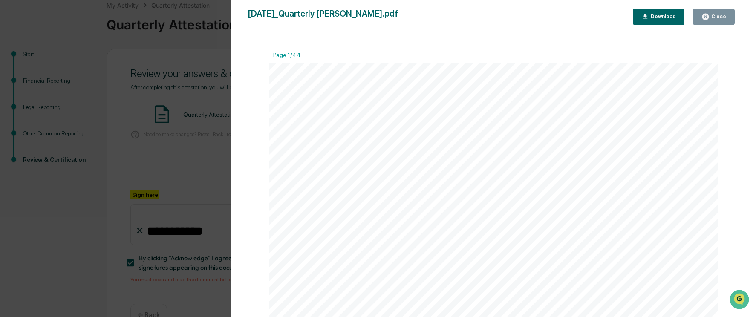
click at [715, 20] on div "Close" at bounding box center [714, 17] width 25 height 8
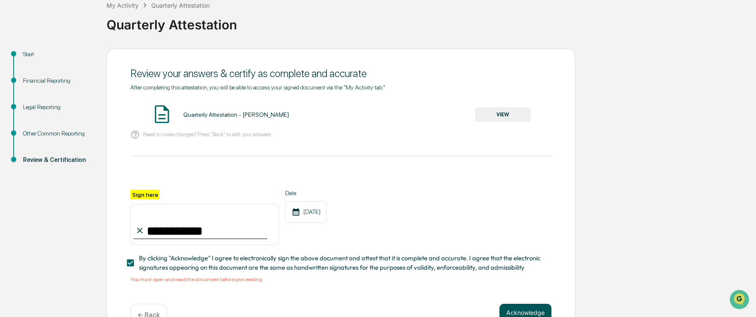
click at [527, 308] on button "Acknowledge" at bounding box center [526, 312] width 52 height 17
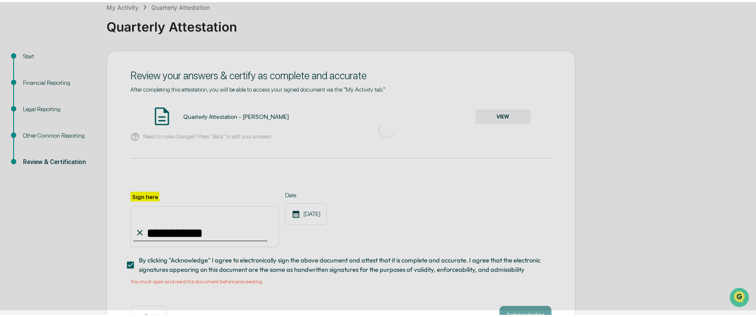
scroll to position [26, 0]
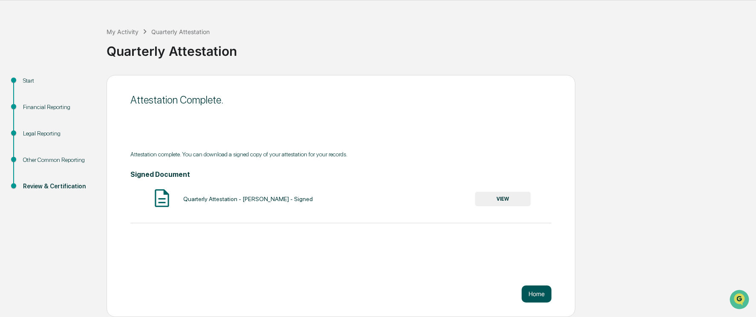
click at [539, 290] on button "Home" at bounding box center [537, 294] width 30 height 17
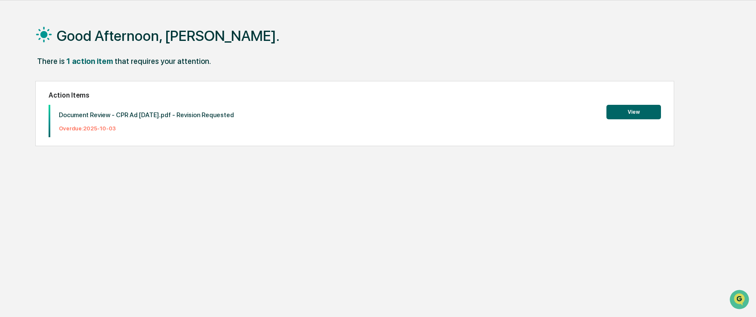
click at [632, 111] on button "View" at bounding box center [634, 112] width 55 height 14
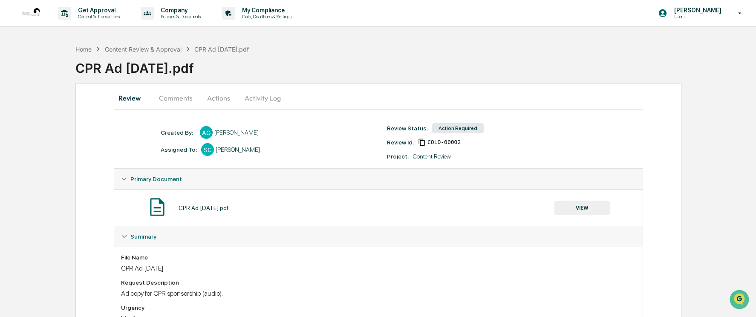
click at [456, 129] on div "Action Required" at bounding box center [458, 128] width 52 height 10
click at [234, 100] on button "Actions" at bounding box center [219, 98] width 38 height 20
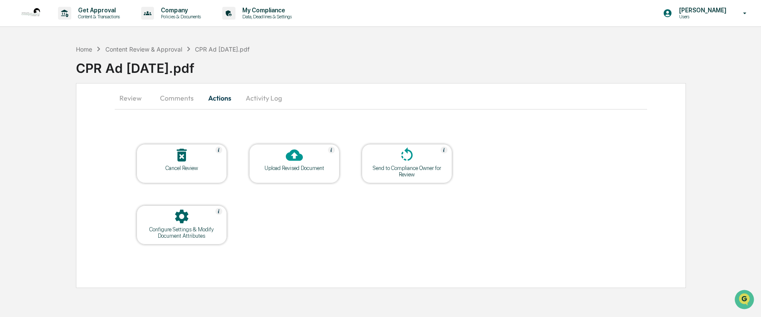
click at [433, 175] on div "Send to Compliance Owner for Review" at bounding box center [406, 171] width 77 height 13
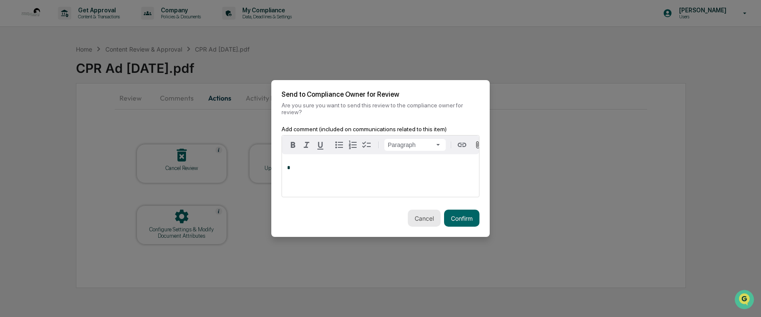
click at [422, 213] on button "Cancel" at bounding box center [424, 218] width 33 height 17
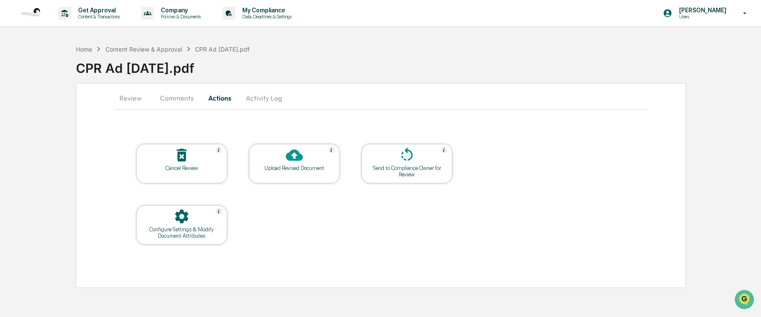
click at [260, 97] on button "Activity Log" at bounding box center [264, 98] width 50 height 20
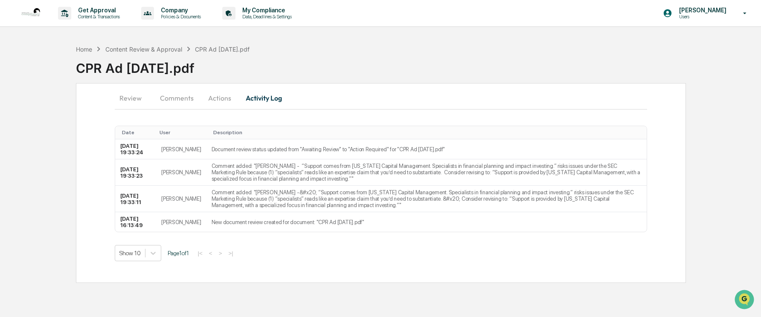
drag, startPoint x: 132, startPoint y: 97, endPoint x: 138, endPoint y: 97, distance: 5.6
click at [132, 97] on button "Review" at bounding box center [134, 98] width 38 height 20
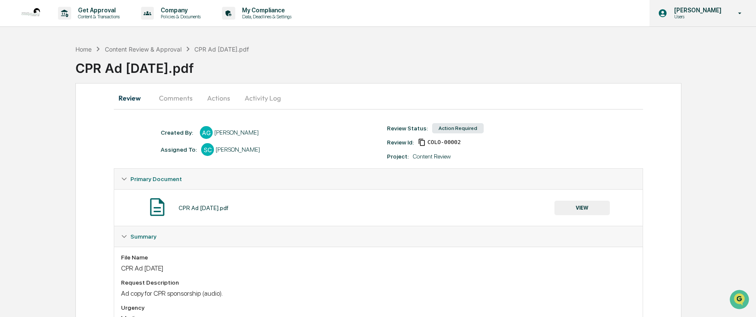
click at [706, 18] on p "Users" at bounding box center [697, 17] width 58 height 6
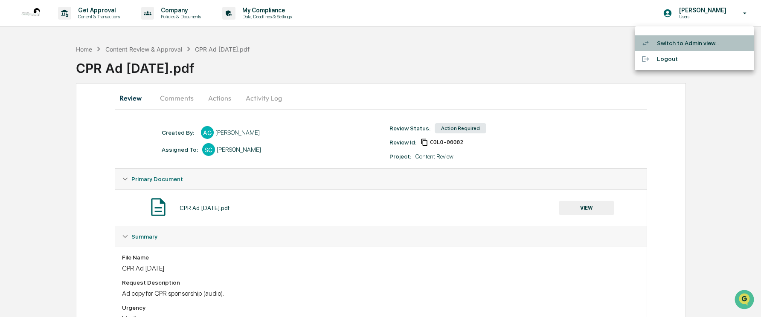
click at [679, 47] on li "Switch to Admin view..." at bounding box center [693, 43] width 119 height 16
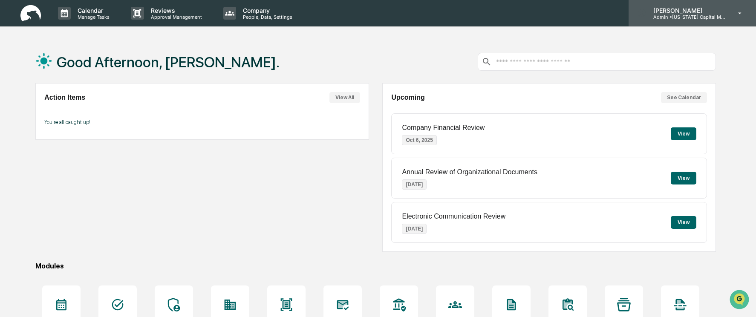
click at [711, 17] on p "Admin • Colorado Capital Management" at bounding box center [686, 17] width 79 height 6
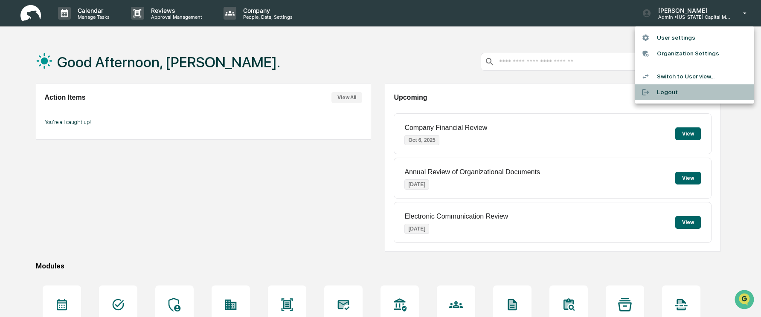
click at [673, 92] on li "Logout" at bounding box center [693, 92] width 119 height 16
